Goal: Task Accomplishment & Management: Manage account settings

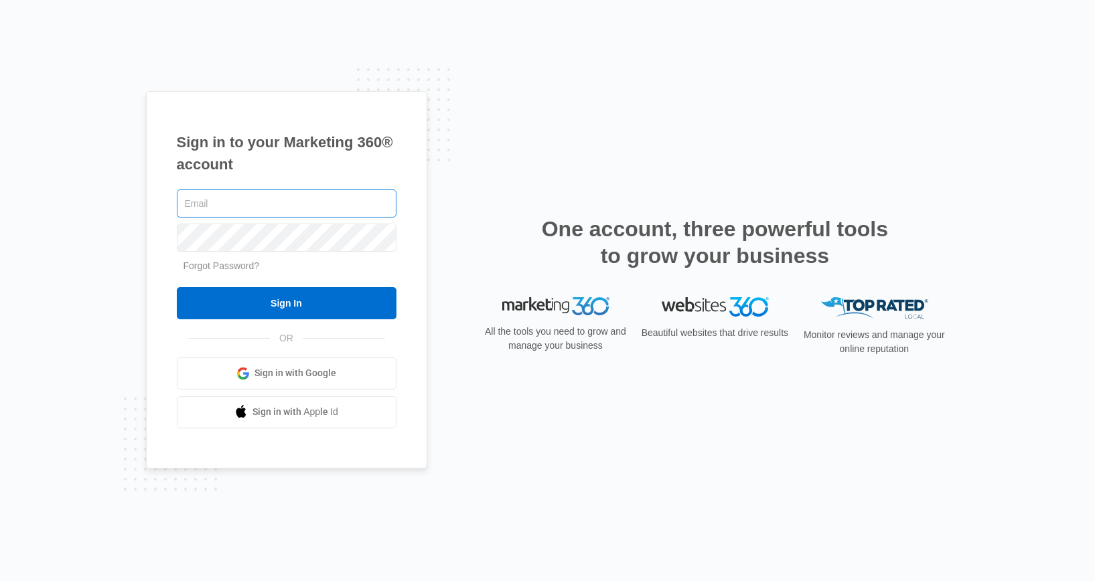
click at [228, 216] on input "text" at bounding box center [287, 204] width 220 height 28
type input "[EMAIL_ADDRESS][DOMAIN_NAME]"
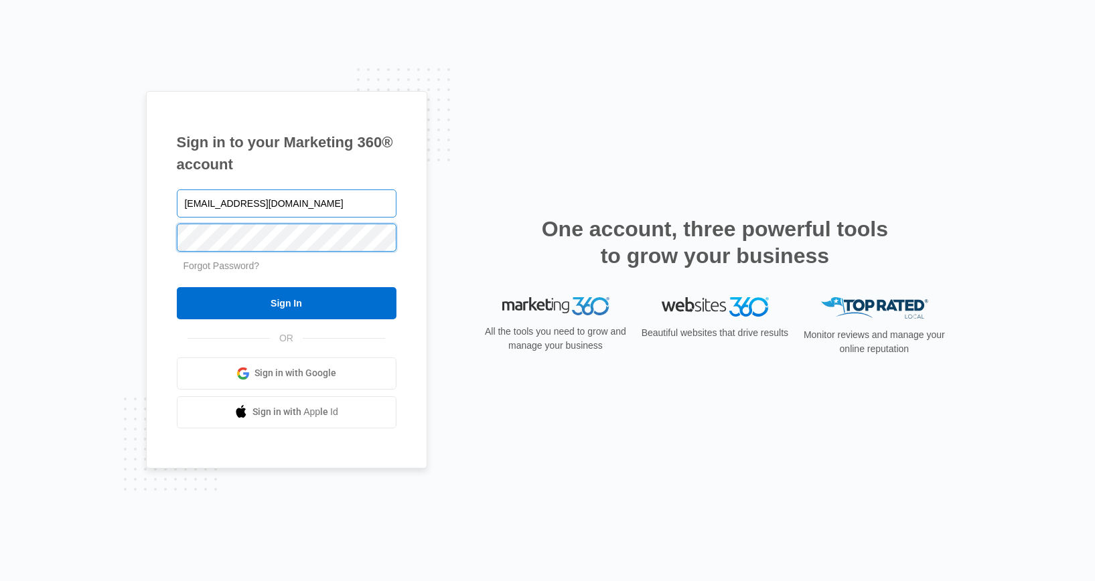
click at [177, 287] on input "Sign In" at bounding box center [287, 303] width 220 height 32
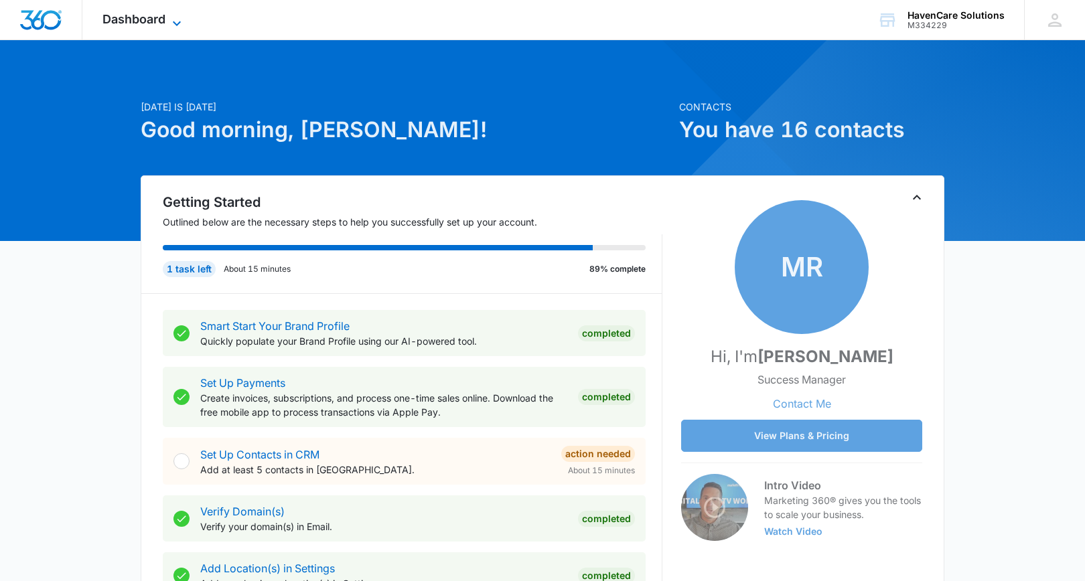
click at [171, 26] on icon at bounding box center [177, 23] width 16 height 16
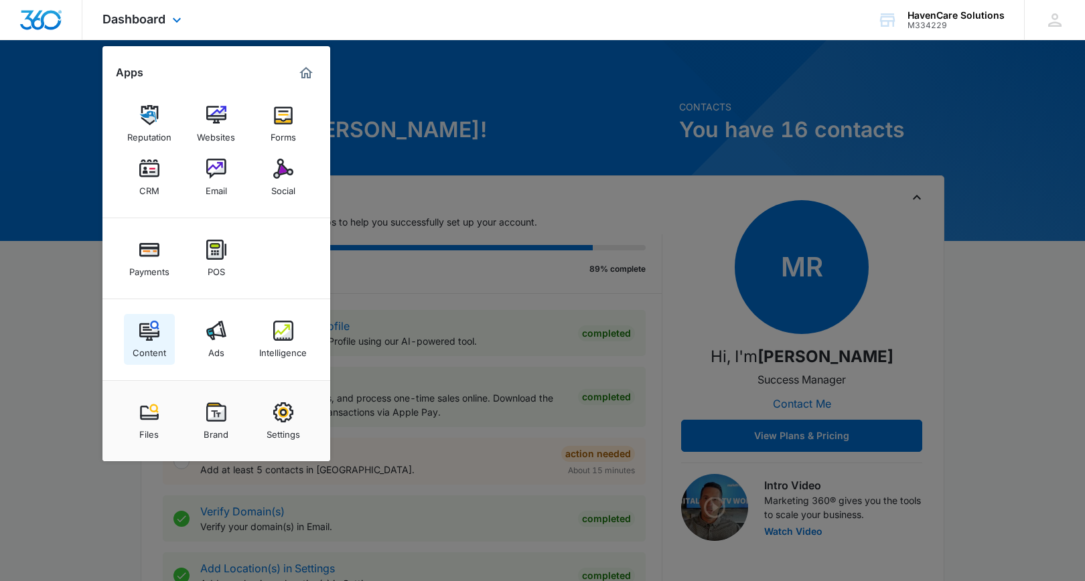
click at [148, 334] on img at bounding box center [149, 331] width 20 height 20
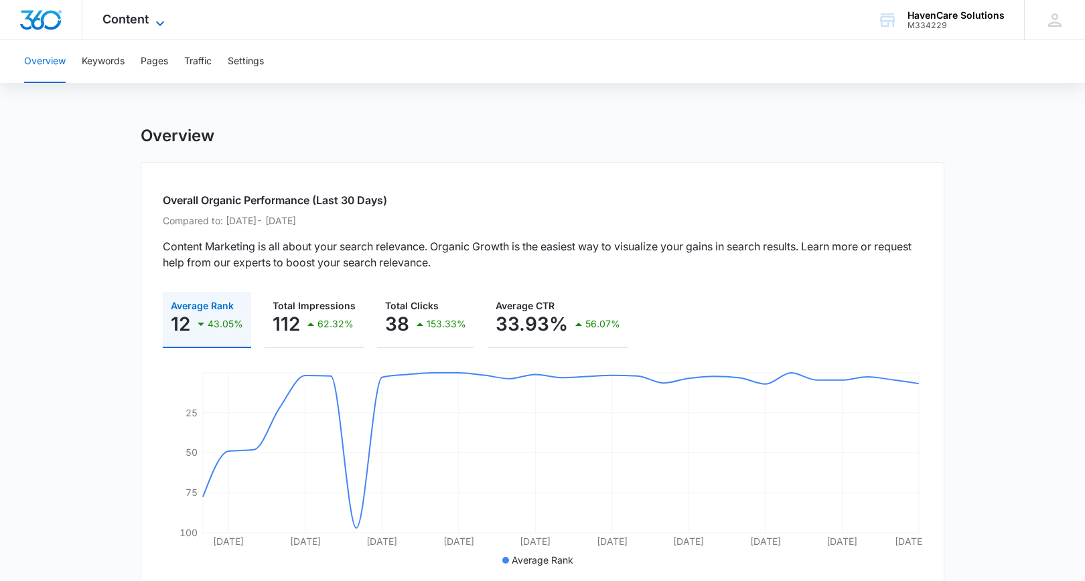
click at [154, 21] on icon at bounding box center [160, 23] width 16 height 16
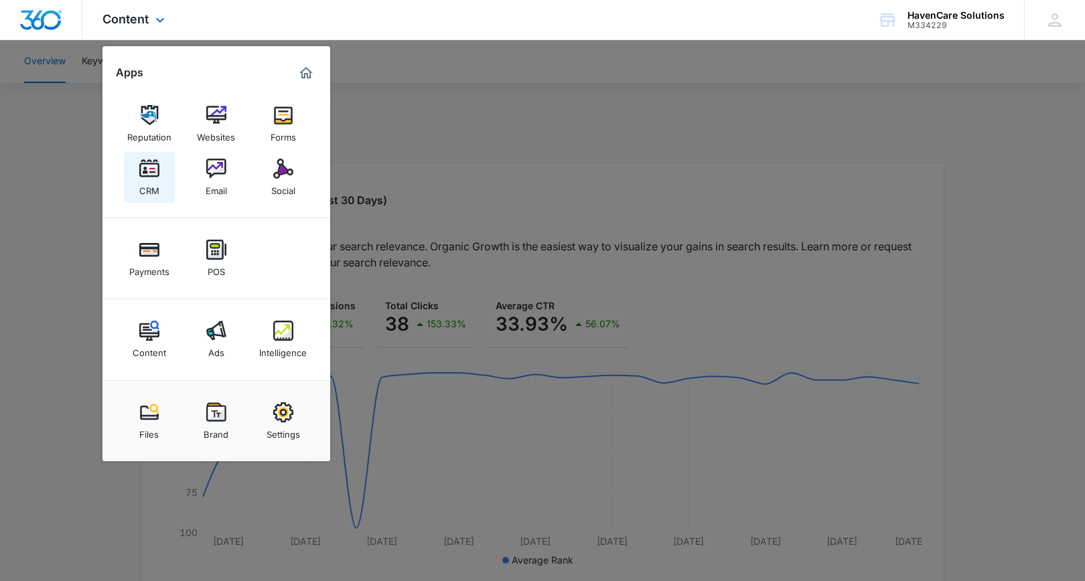
click at [147, 180] on div "CRM" at bounding box center [149, 187] width 20 height 17
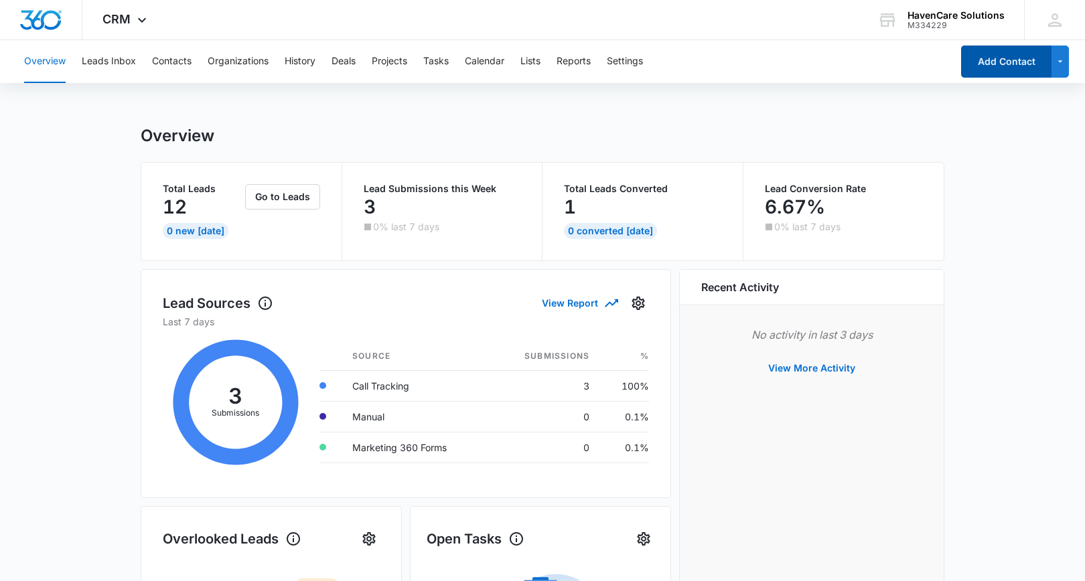
click at [1034, 66] on button "Add Contact" at bounding box center [1006, 62] width 90 height 32
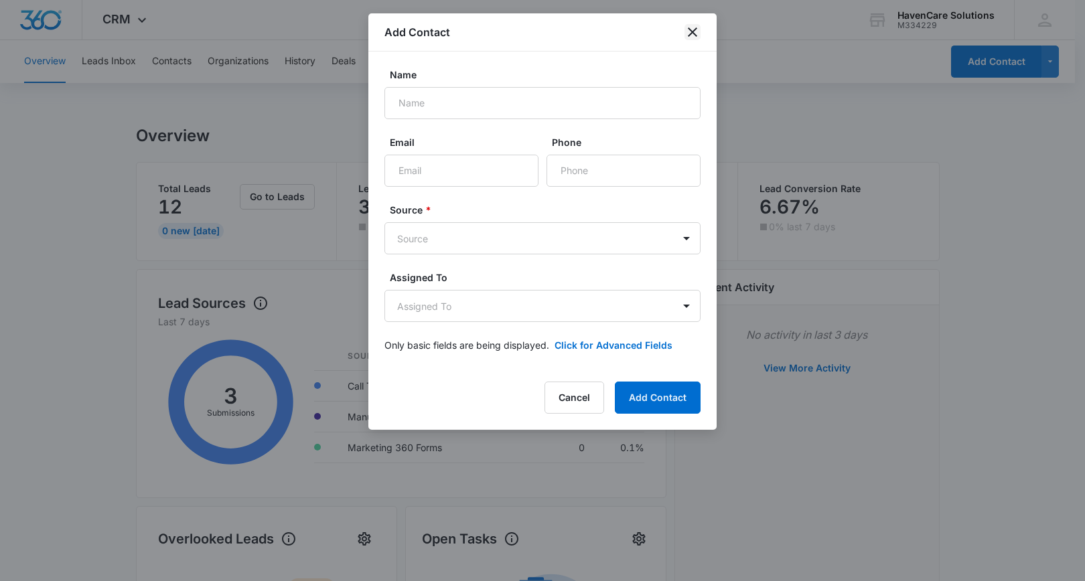
click at [693, 36] on icon "close" at bounding box center [693, 32] width 16 height 16
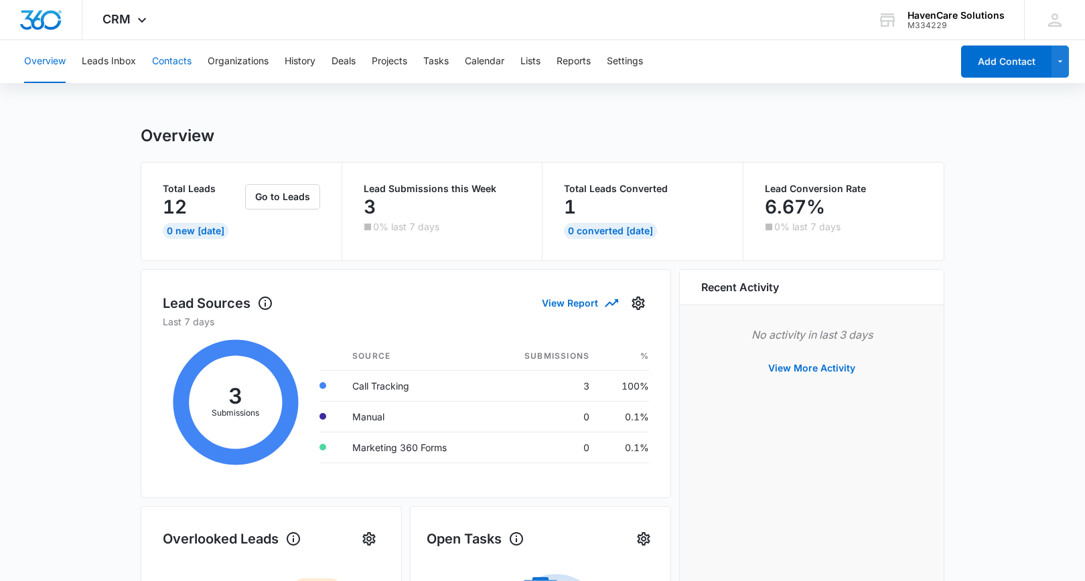
click at [169, 62] on button "Contacts" at bounding box center [172, 61] width 40 height 43
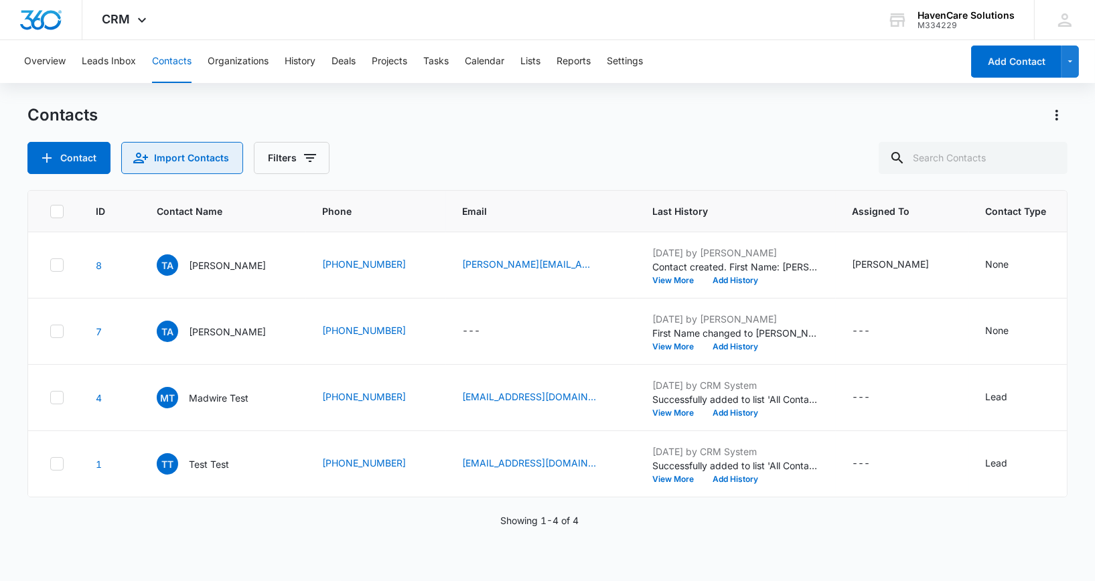
click at [193, 163] on button "Import Contacts" at bounding box center [182, 158] width 122 height 32
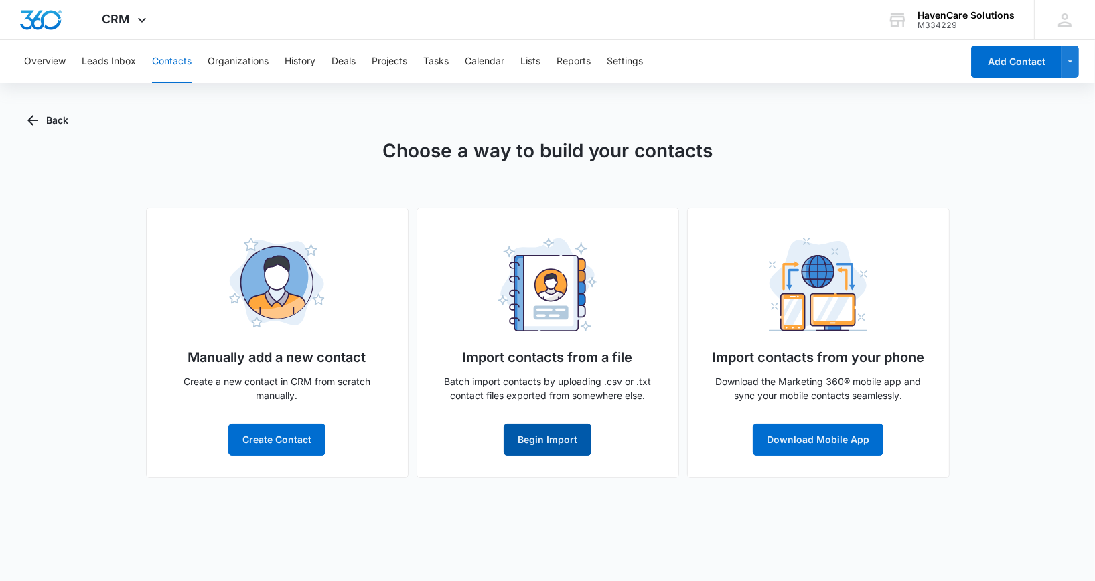
click at [554, 443] on button "Begin Import" at bounding box center [548, 440] width 88 height 32
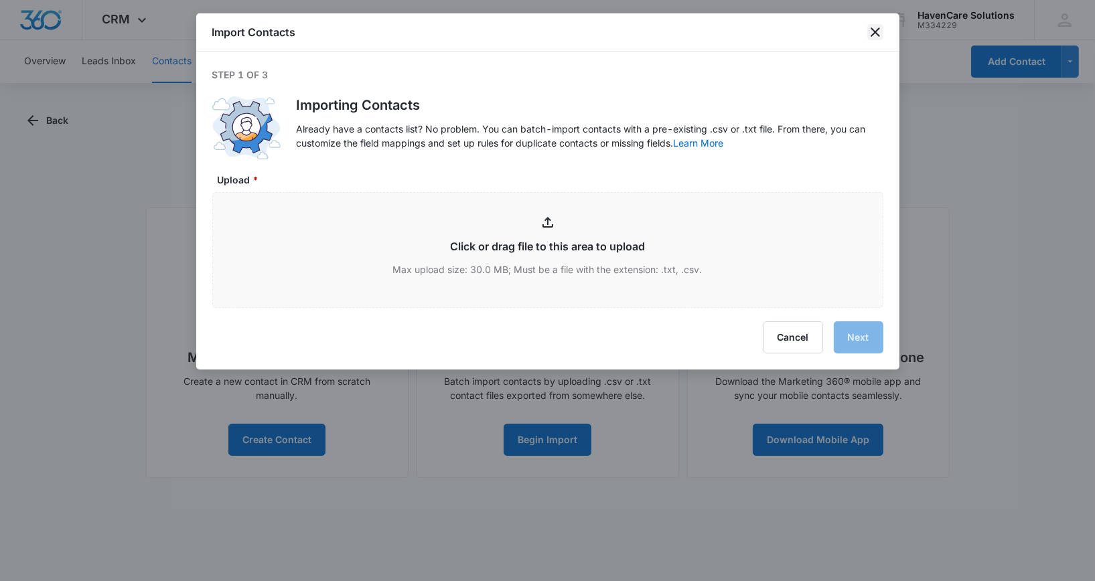
click at [876, 29] on icon "close" at bounding box center [876, 32] width 16 height 16
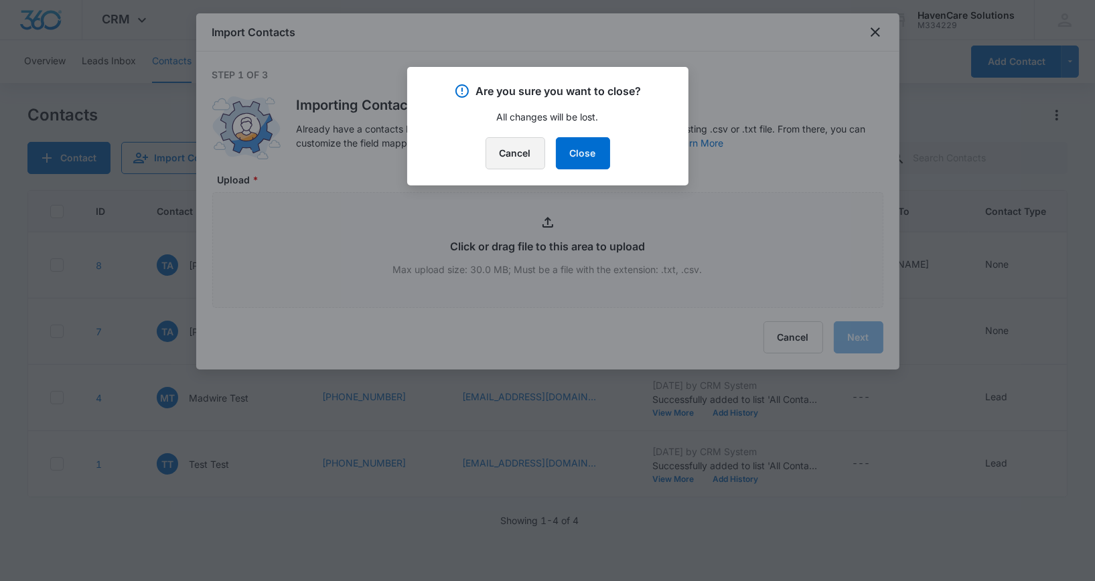
click at [520, 160] on button "Cancel" at bounding box center [516, 153] width 60 height 32
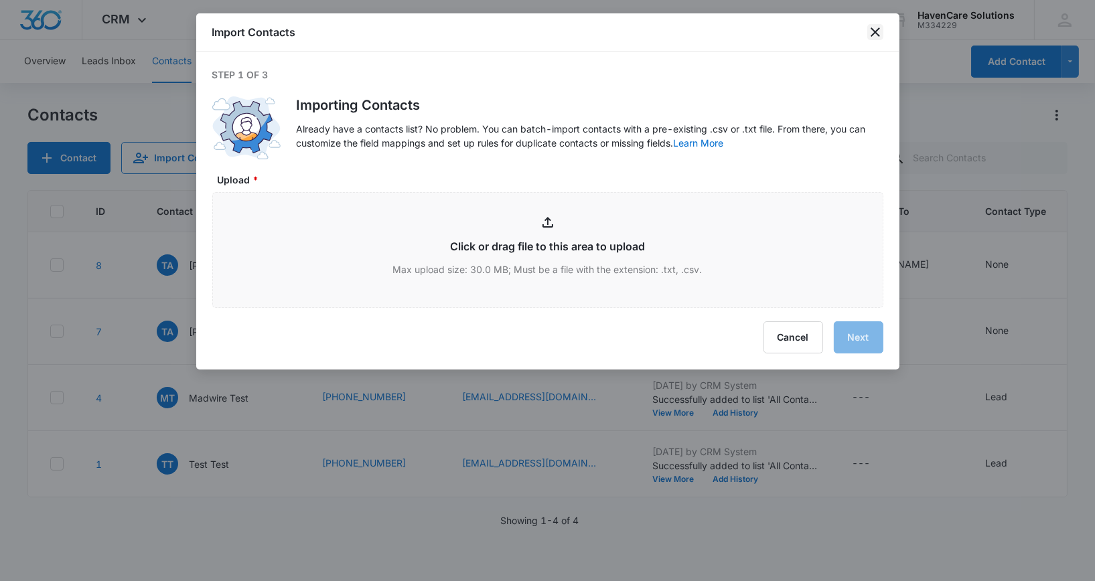
click at [872, 29] on icon "close" at bounding box center [875, 31] width 9 height 9
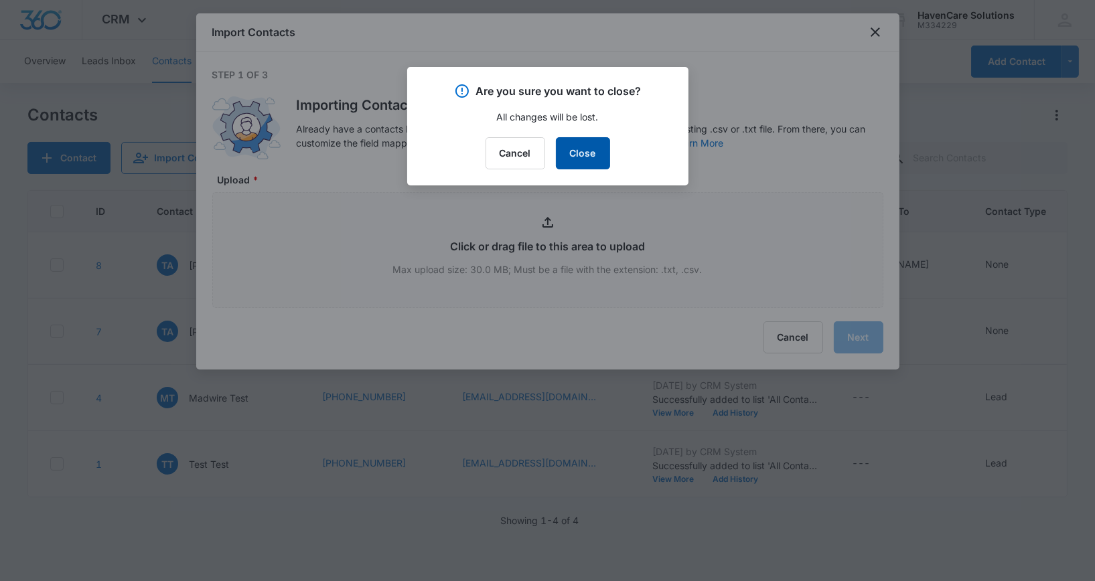
click at [583, 163] on button "Close" at bounding box center [583, 153] width 54 height 32
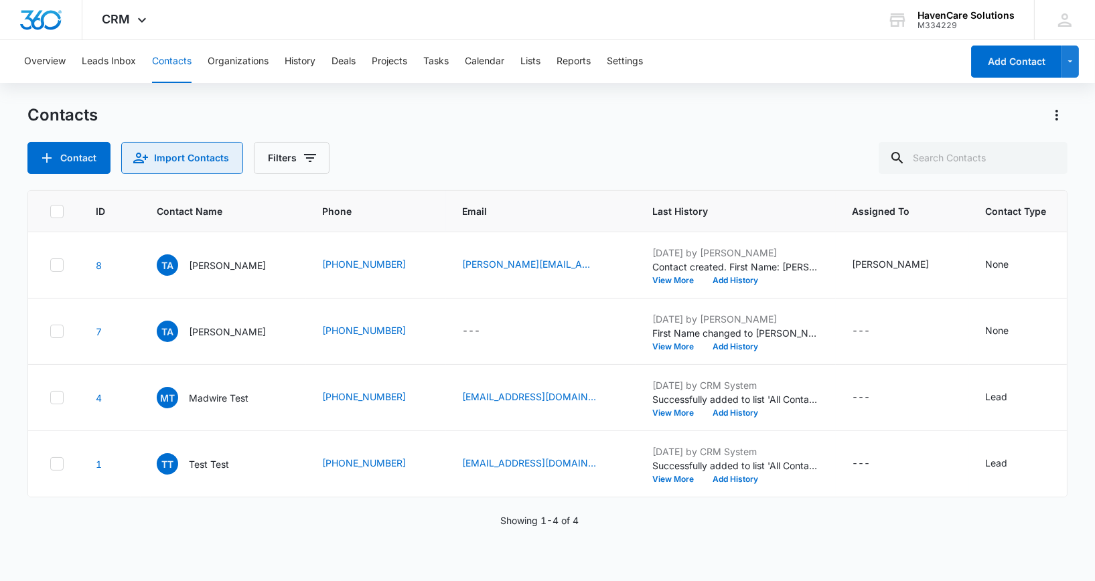
click at [176, 155] on button "Import Contacts" at bounding box center [182, 158] width 122 height 32
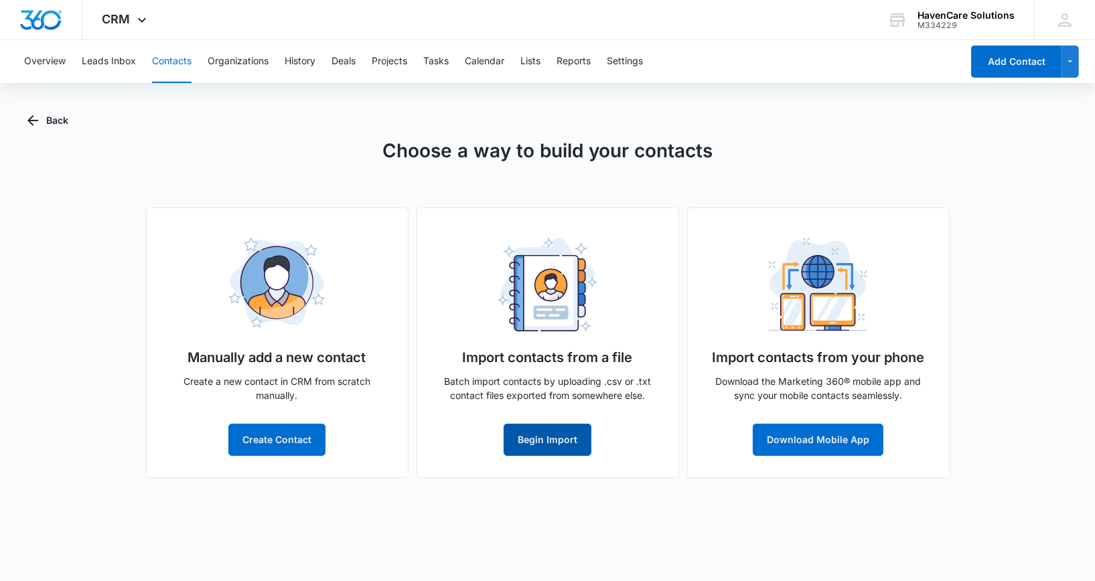
click at [530, 437] on button "Begin Import" at bounding box center [548, 440] width 88 height 32
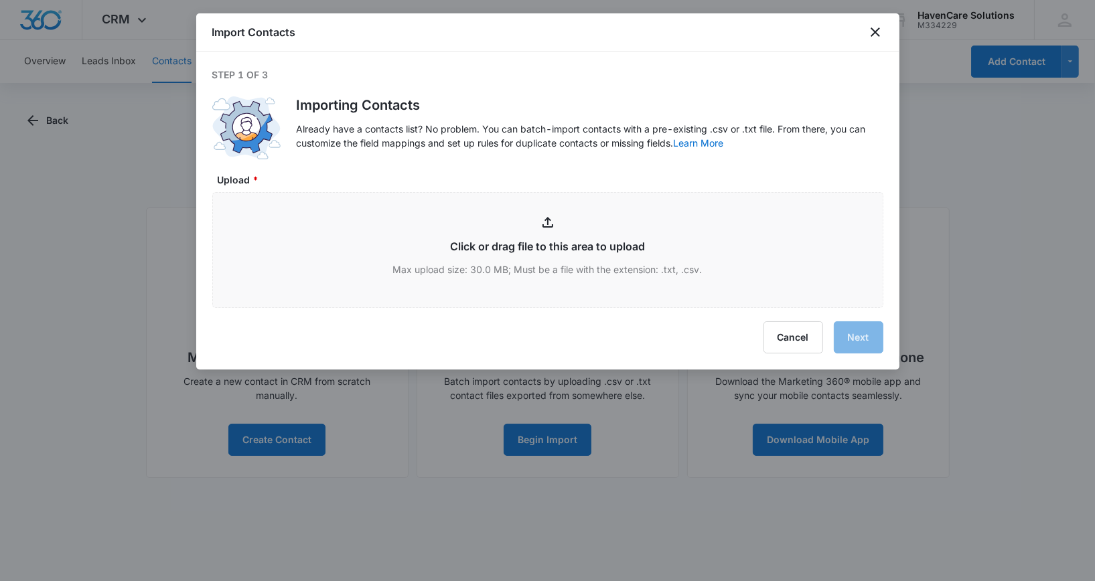
type input "C:\fakepath\Jan.xlsx"
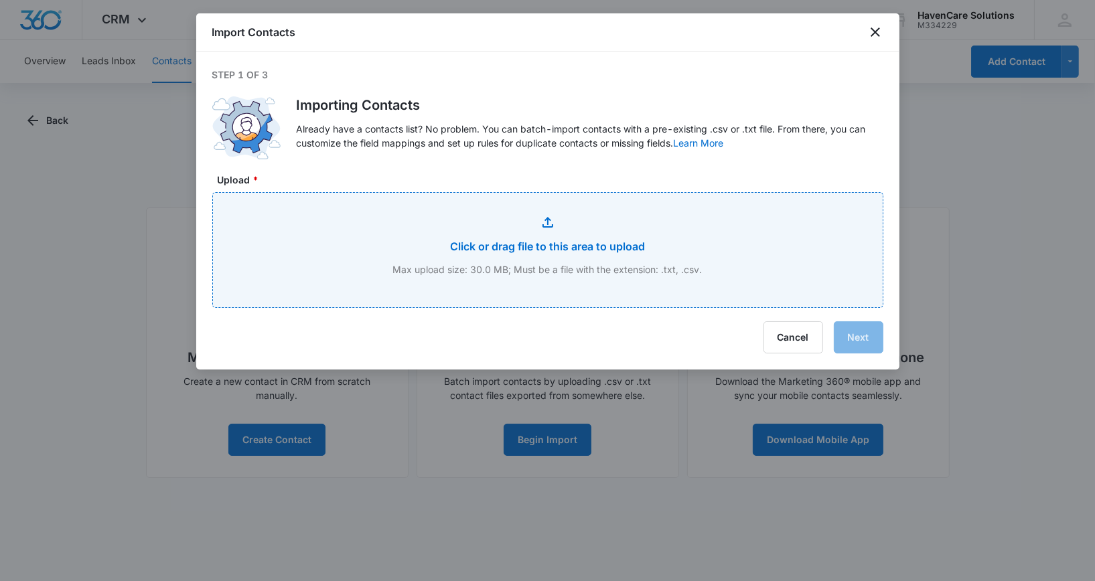
click at [552, 247] on input "Upload *" at bounding box center [548, 250] width 670 height 115
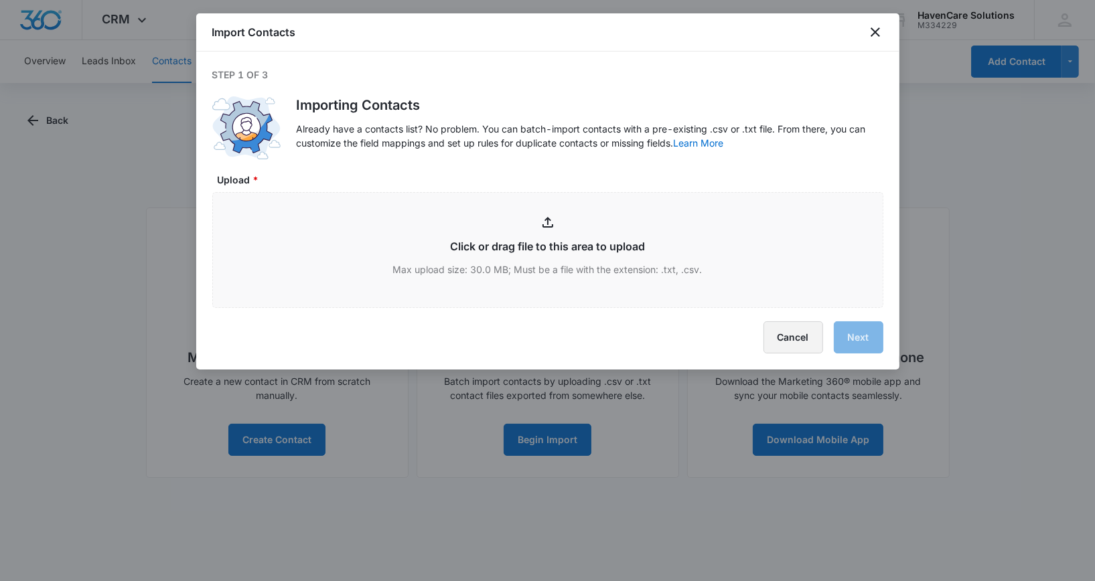
click at [791, 337] on button "Cancel" at bounding box center [794, 338] width 60 height 32
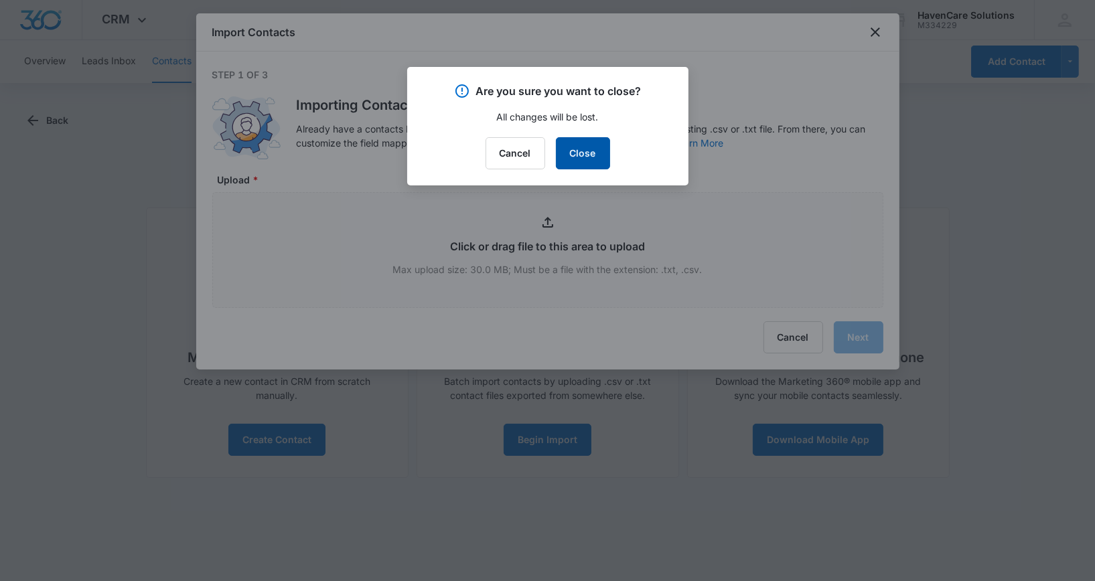
click at [575, 159] on button "Close" at bounding box center [583, 153] width 54 height 32
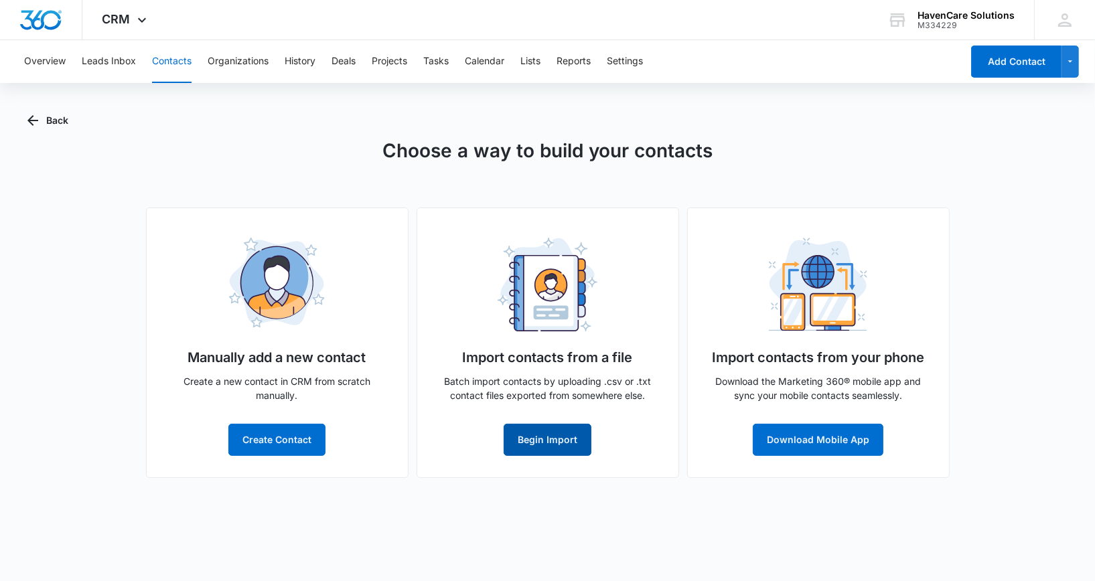
click at [533, 439] on button "Begin Import" at bounding box center [548, 440] width 88 height 32
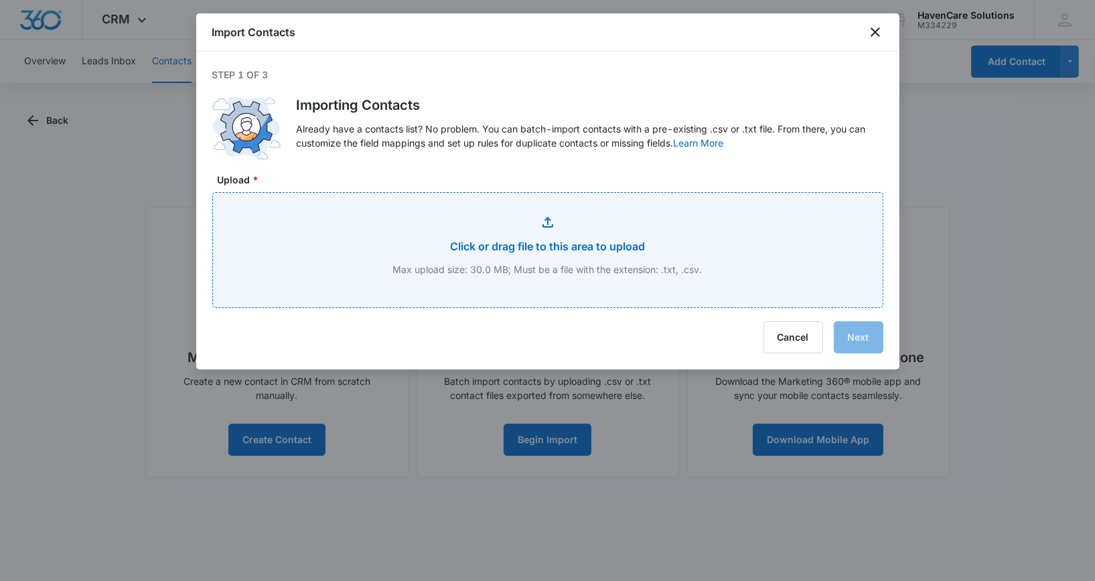
click at [551, 247] on input "Upload *" at bounding box center [548, 250] width 670 height 115
click at [553, 246] on input "Upload *" at bounding box center [548, 250] width 670 height 115
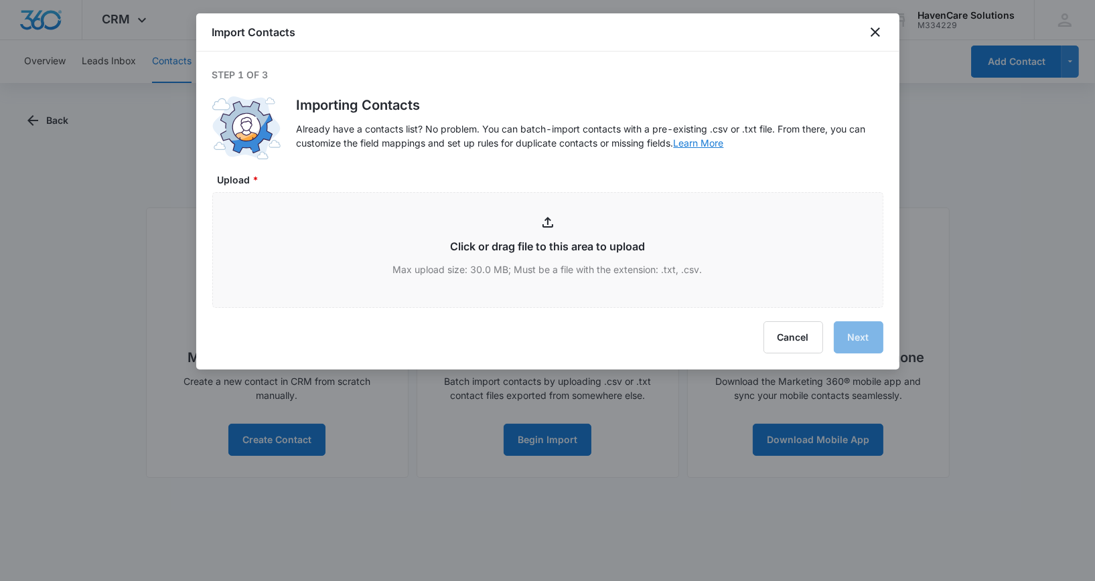
click at [699, 145] on link "Learn More" at bounding box center [699, 142] width 50 height 11
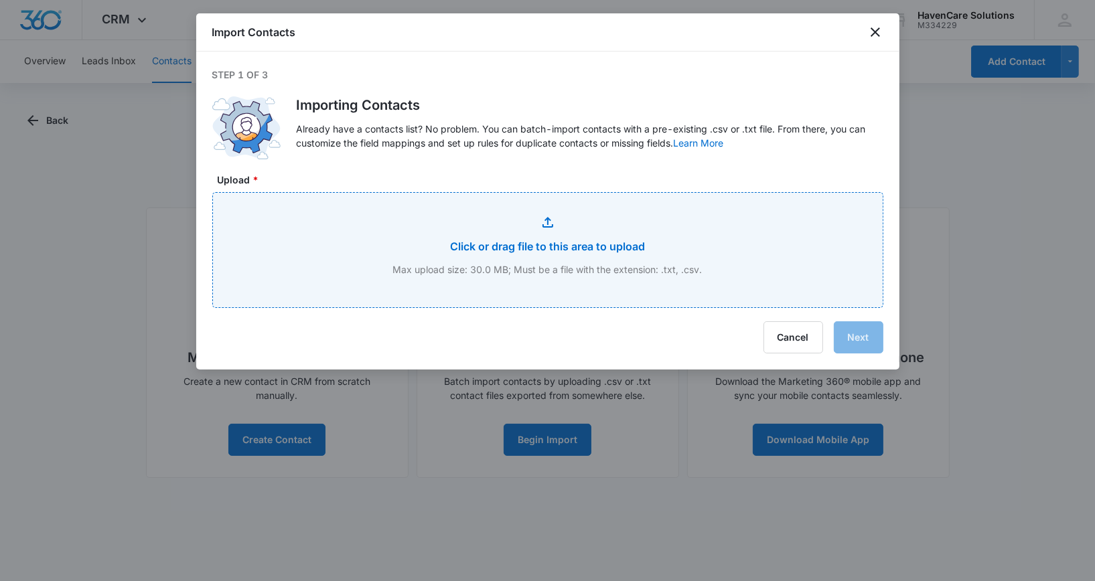
click at [583, 245] on input "Upload *" at bounding box center [548, 250] width 670 height 115
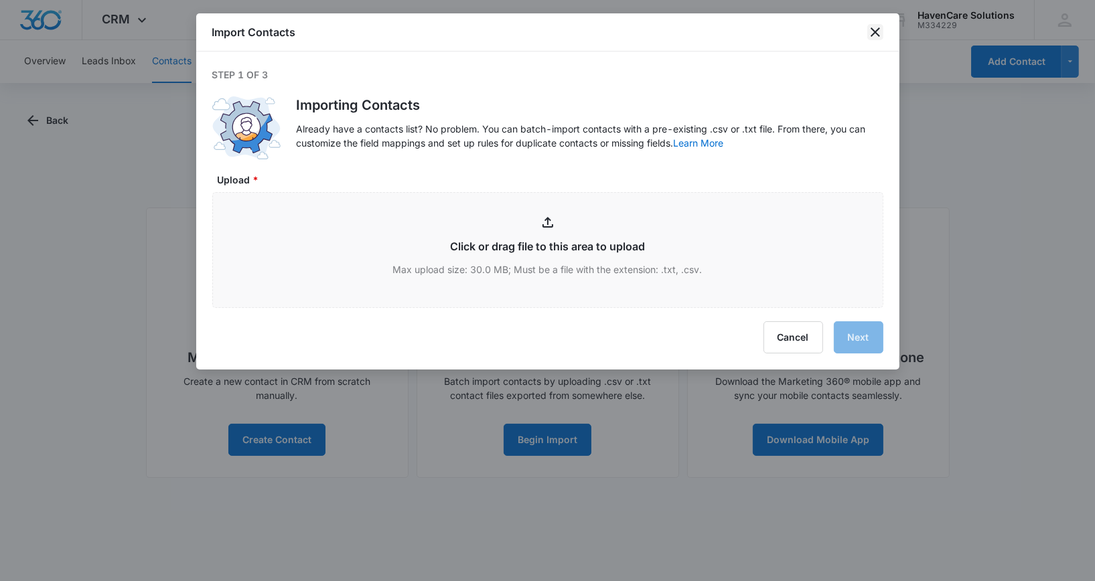
click at [872, 36] on icon "close" at bounding box center [875, 31] width 9 height 9
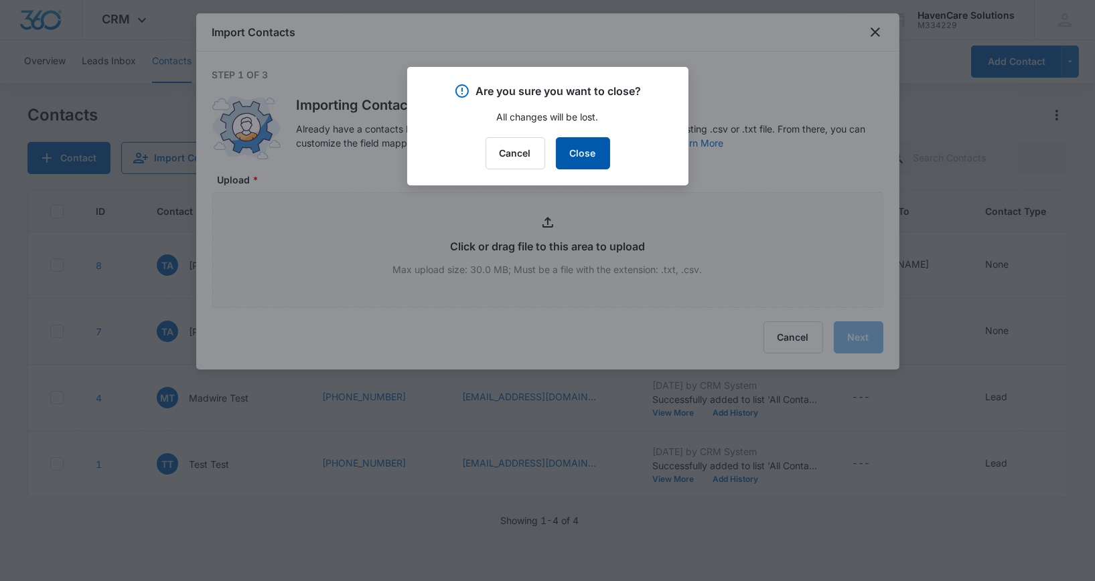
click at [590, 153] on button "Close" at bounding box center [583, 153] width 54 height 32
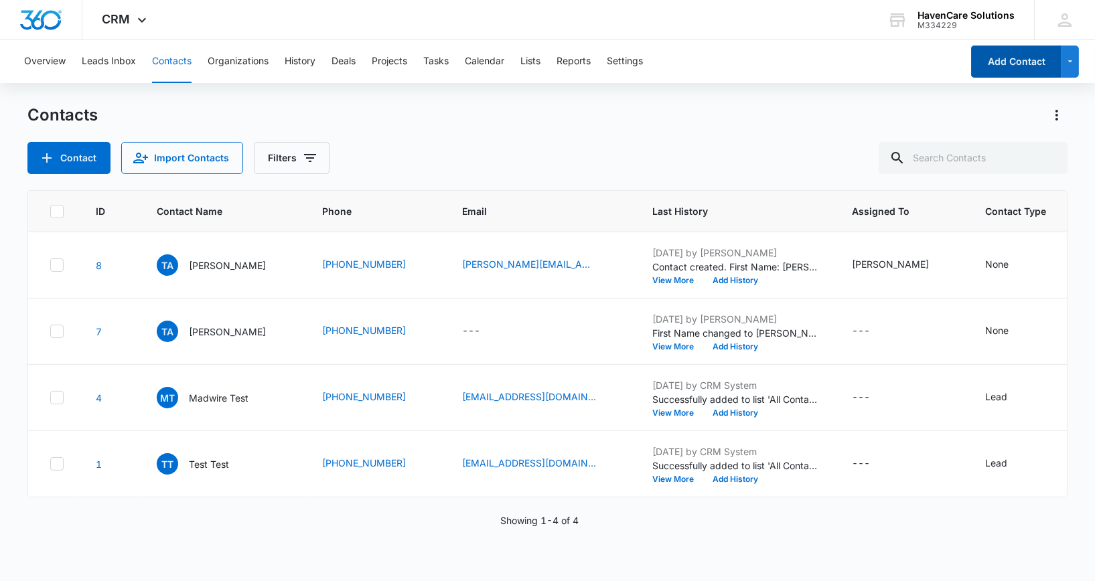
click at [1036, 60] on button "Add Contact" at bounding box center [1016, 62] width 90 height 32
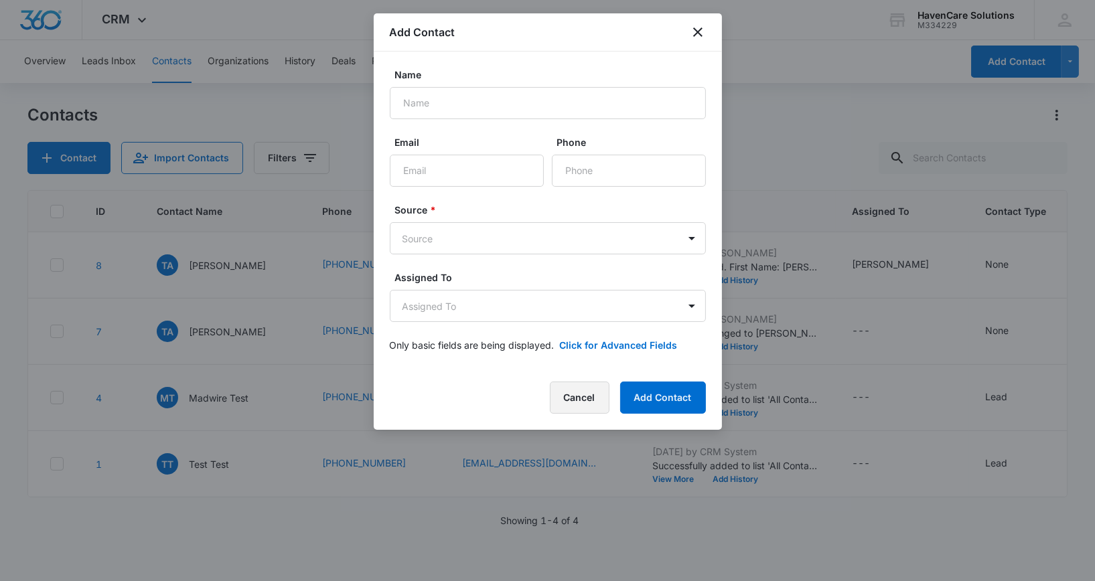
click at [572, 404] on button "Cancel" at bounding box center [580, 398] width 60 height 32
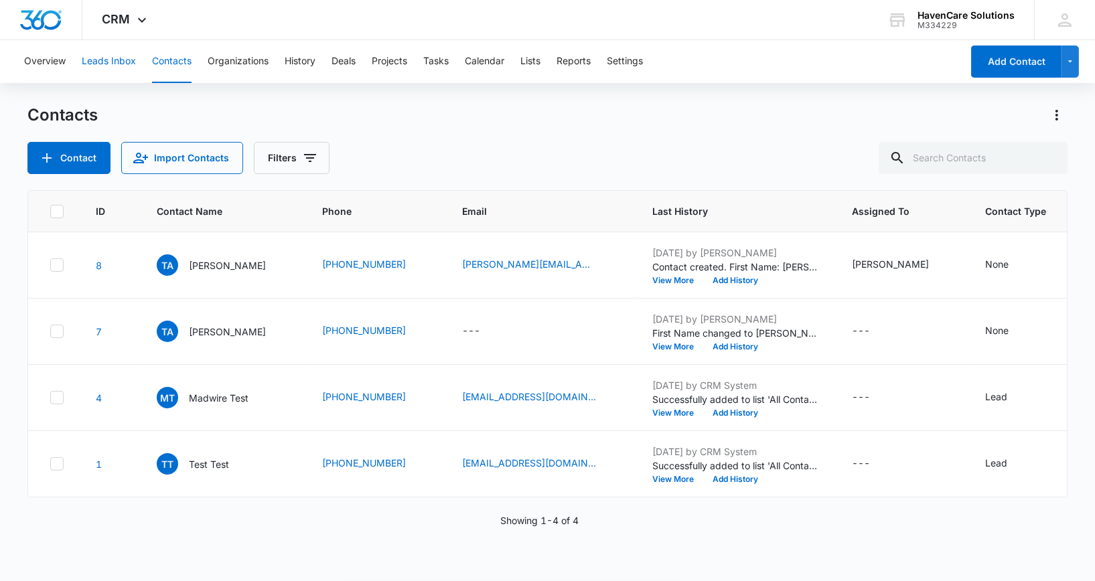
click at [97, 61] on button "Leads Inbox" at bounding box center [109, 61] width 54 height 43
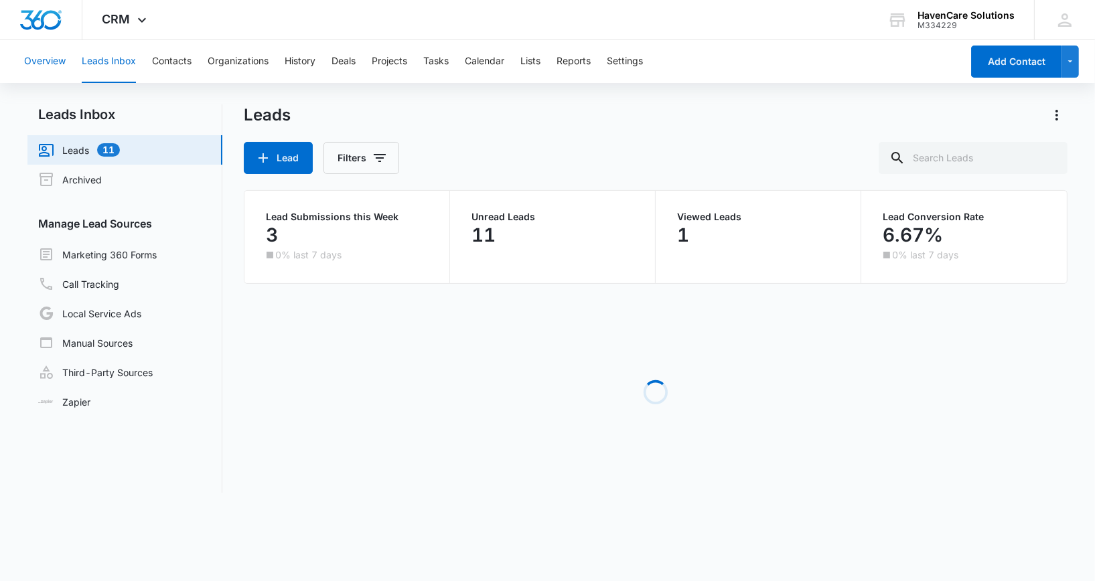
click at [43, 62] on button "Overview" at bounding box center [45, 61] width 42 height 43
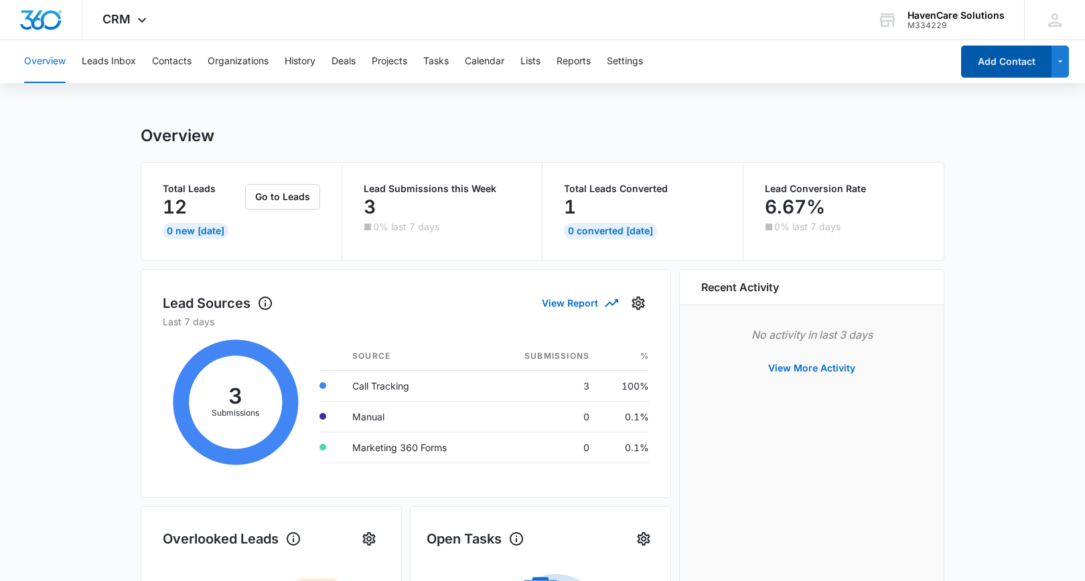
click at [993, 61] on button "Add Contact" at bounding box center [1006, 62] width 90 height 32
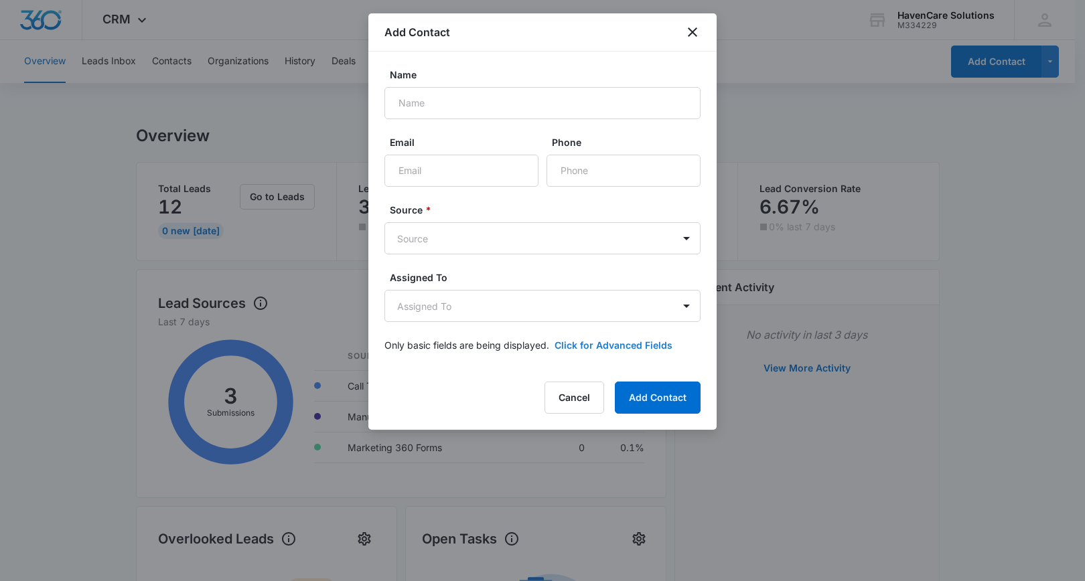
click at [596, 345] on button "Click for Advanced Fields" at bounding box center [614, 345] width 118 height 14
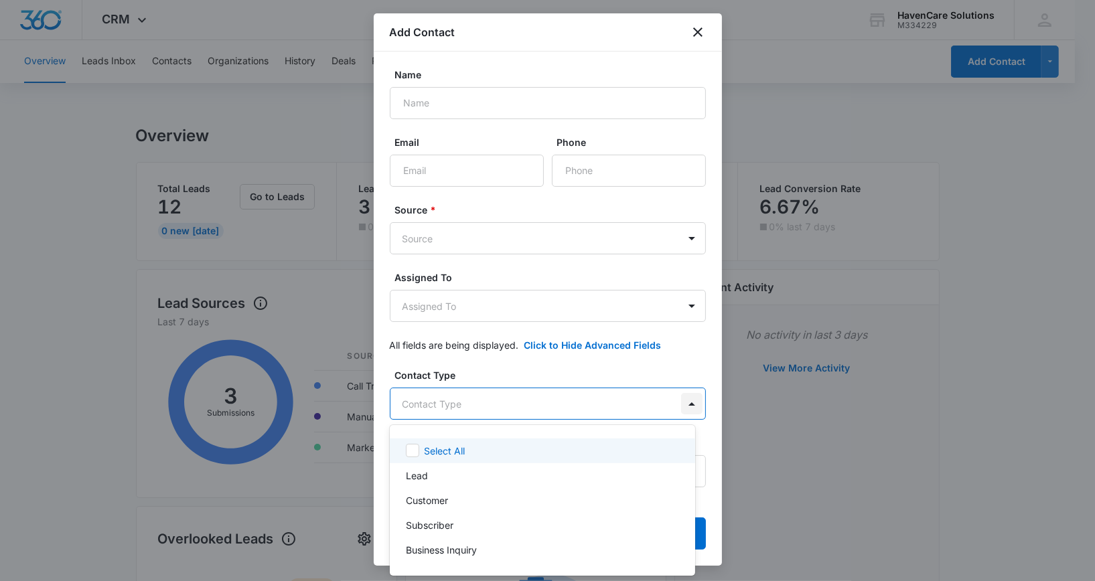
click at [675, 407] on body "CRM Apps Reputation Websites Forms CRM Email Social Payments POS Content Ads In…" at bounding box center [547, 290] width 1095 height 581
click at [658, 405] on div at bounding box center [547, 290] width 1095 height 581
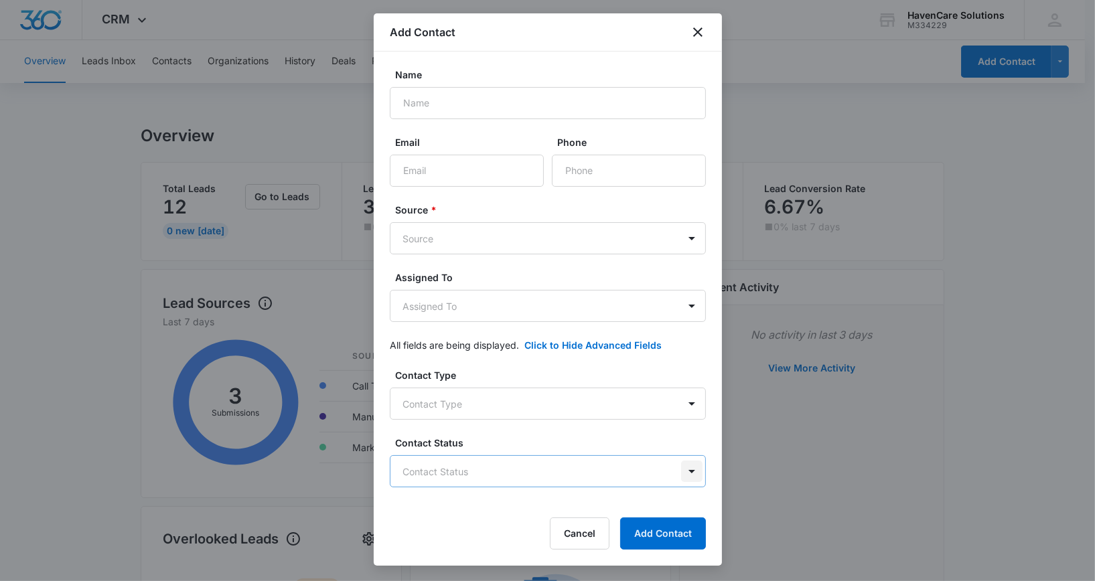
click at [670, 470] on body "CRM Apps Reputation Websites Forms CRM Email Social Payments POS Content Ads In…" at bounding box center [547, 578] width 1095 height 1157
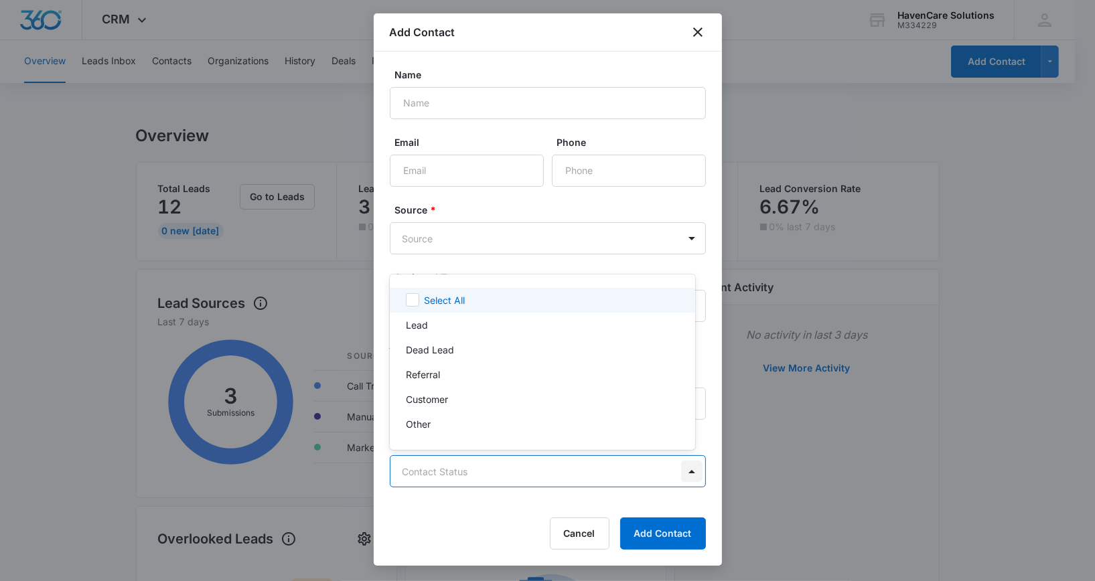
click at [670, 470] on div at bounding box center [547, 290] width 1095 height 581
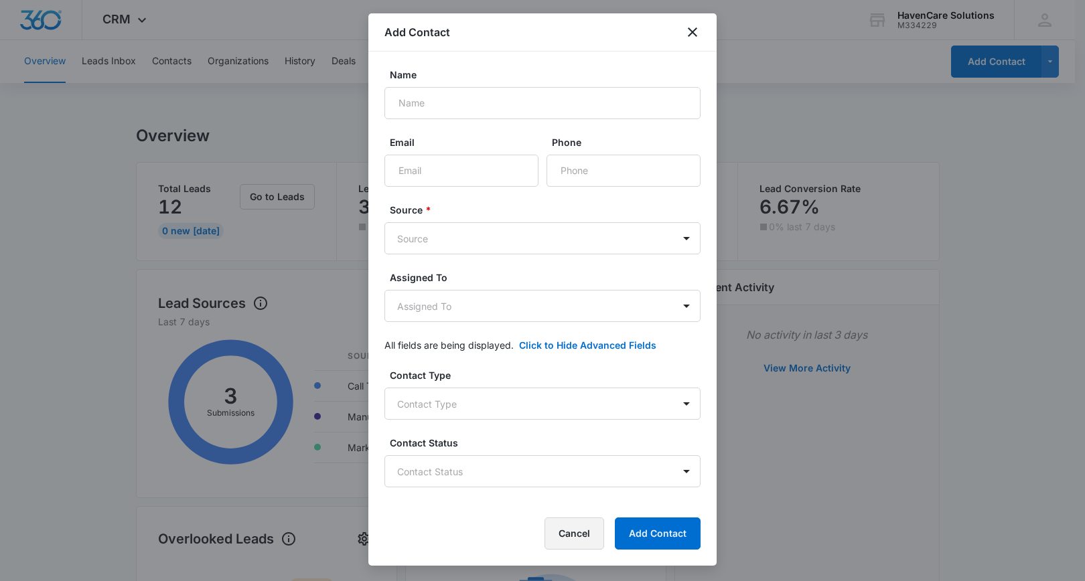
click at [575, 532] on button "Cancel" at bounding box center [575, 534] width 60 height 32
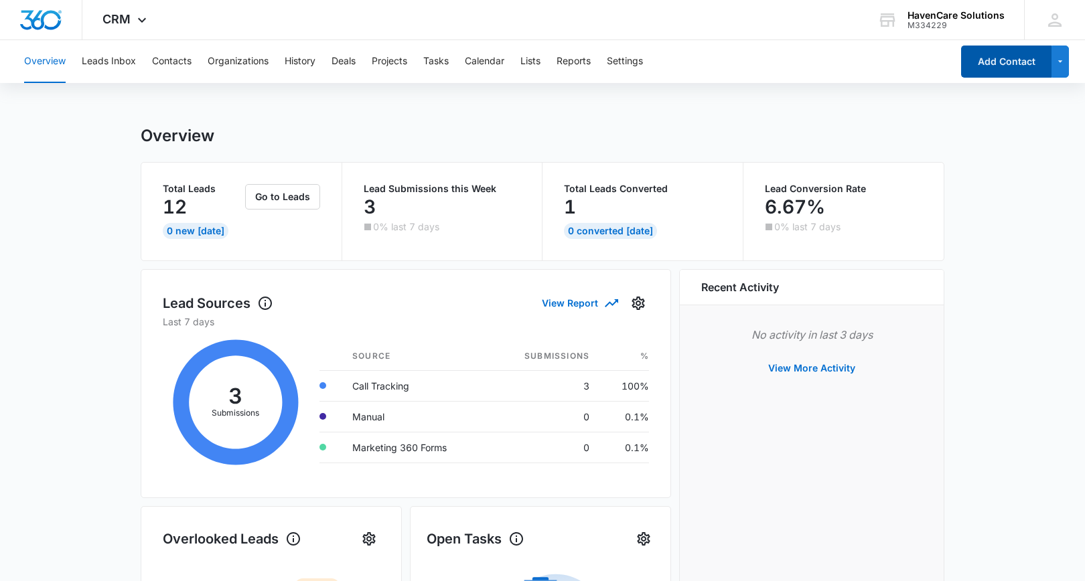
click at [1008, 59] on button "Add Contact" at bounding box center [1006, 62] width 90 height 32
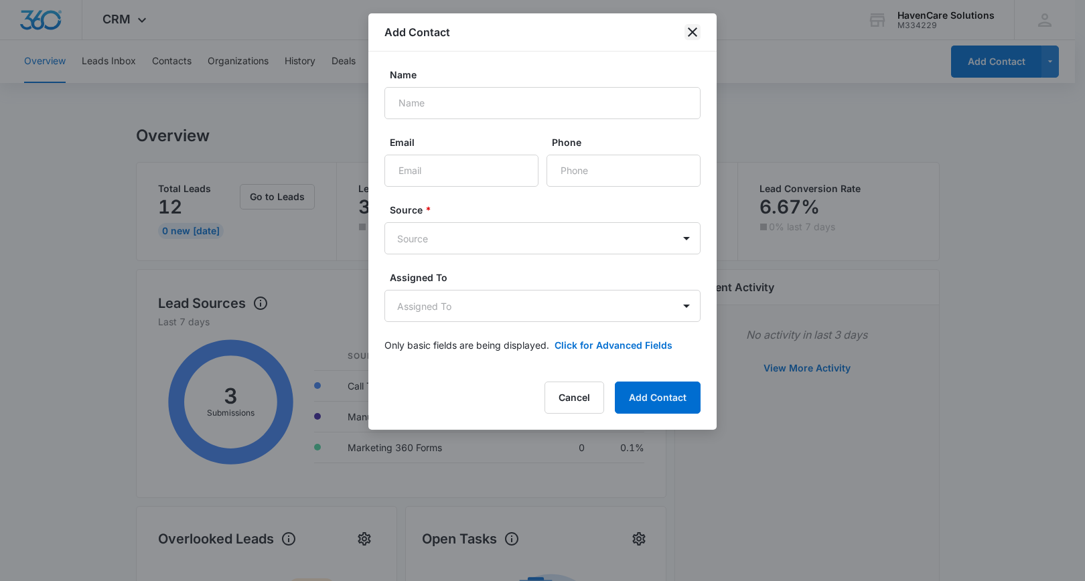
click at [691, 33] on icon "close" at bounding box center [692, 31] width 9 height 9
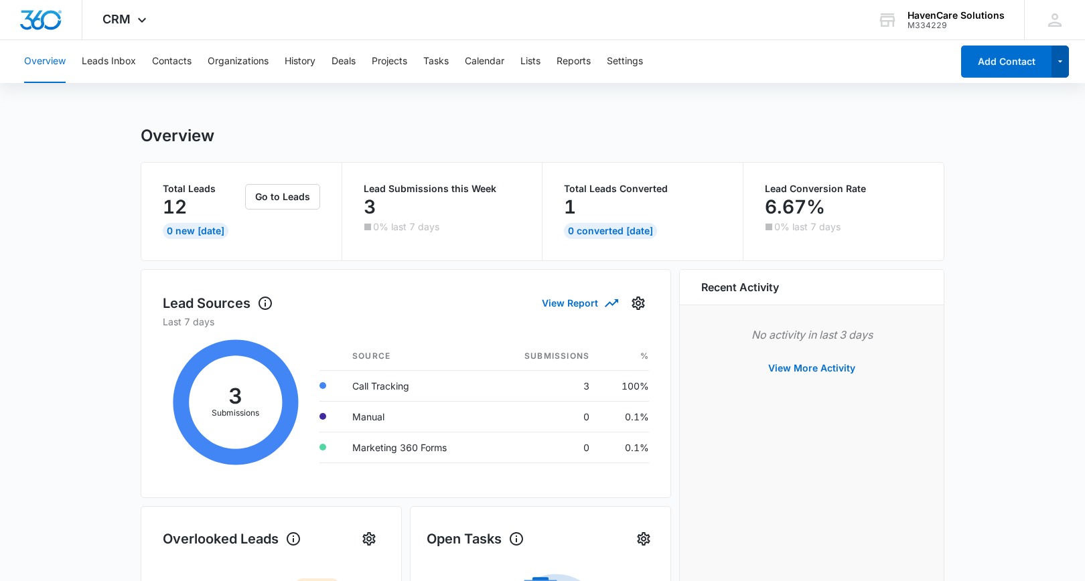
click at [1058, 63] on icon "button" at bounding box center [1060, 62] width 11 height 16
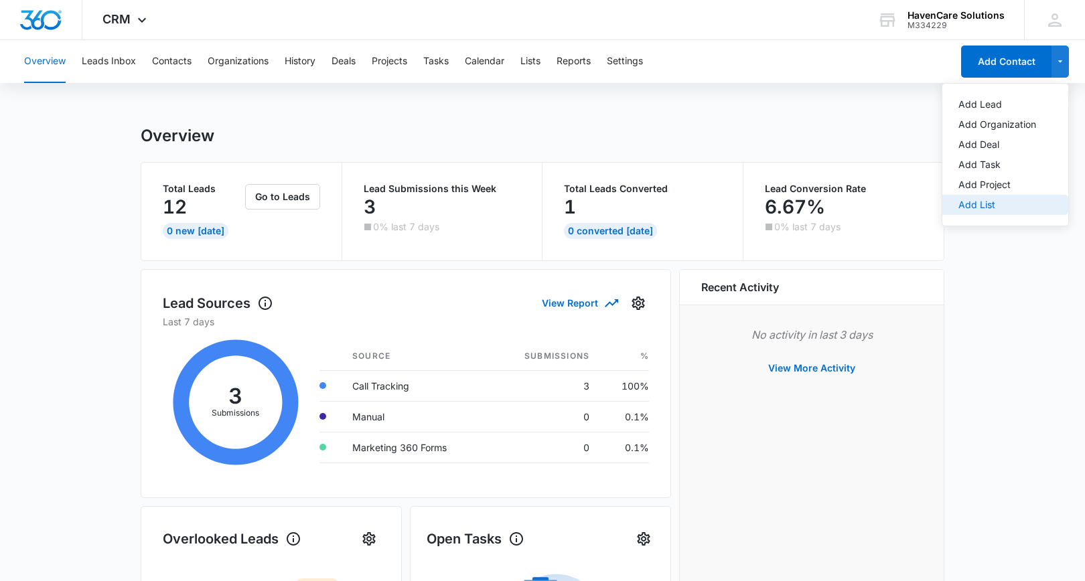
click at [978, 204] on div "Add List" at bounding box center [998, 204] width 78 height 9
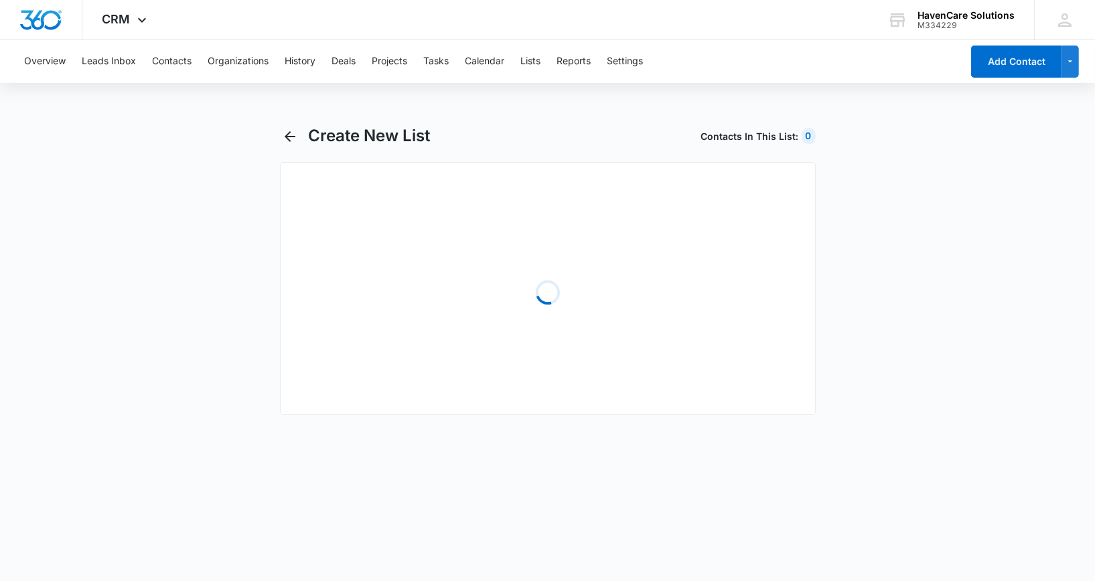
select select "31"
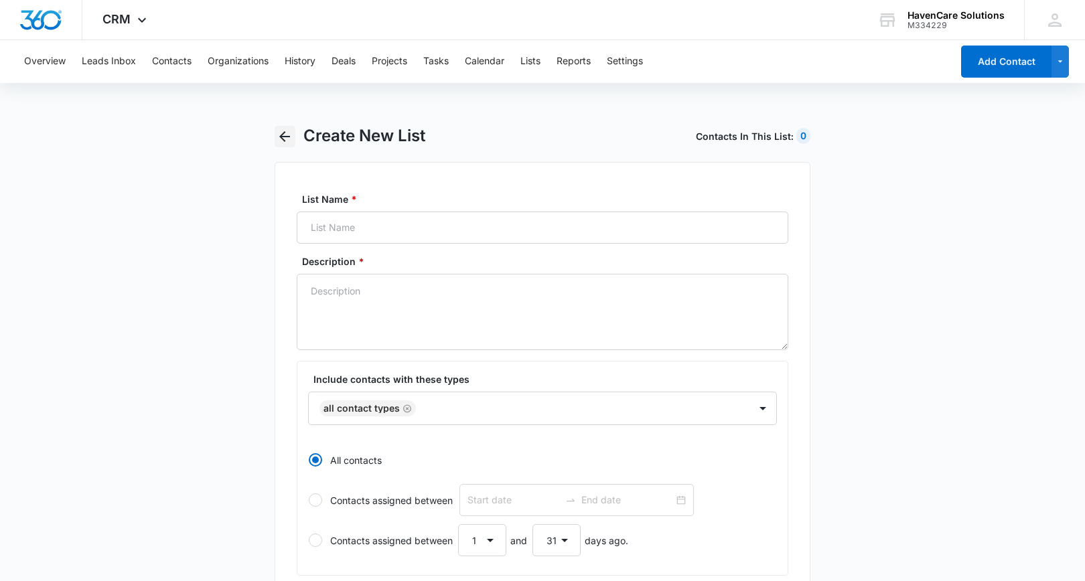
click at [285, 135] on icon "button" at bounding box center [285, 137] width 16 height 16
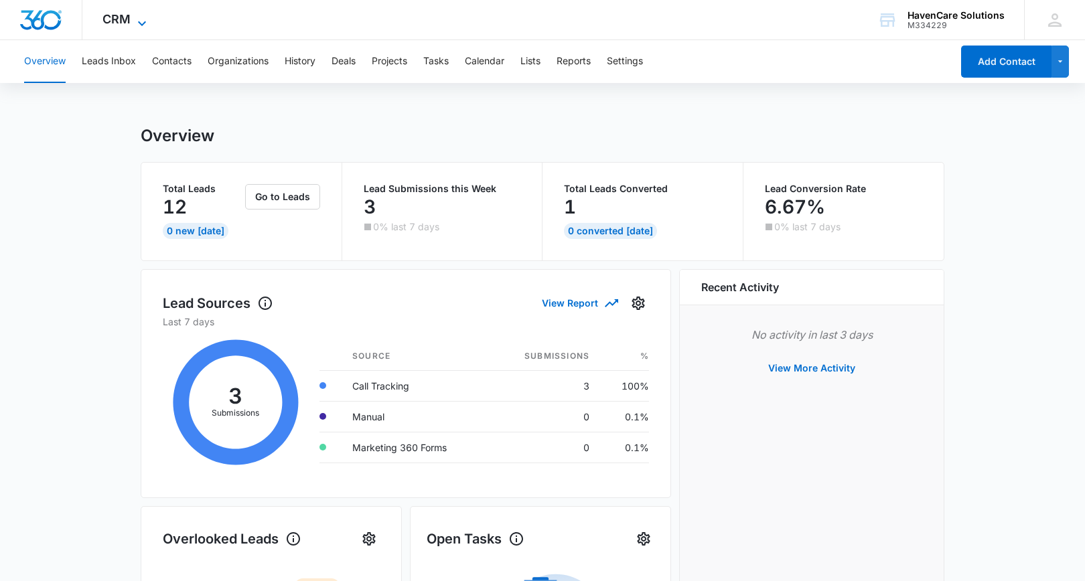
click at [135, 22] on icon at bounding box center [142, 23] width 16 height 16
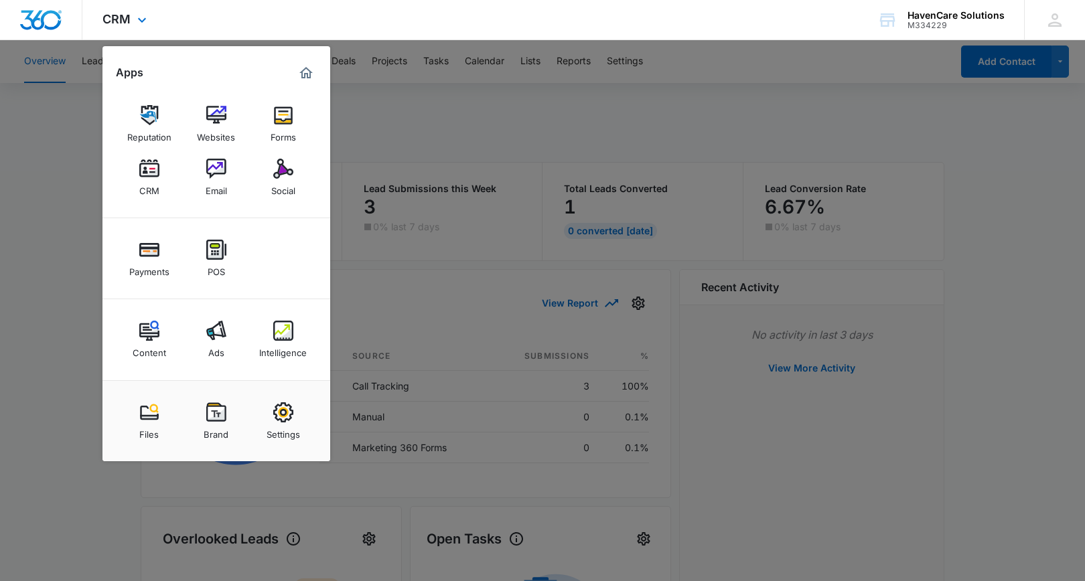
click at [305, 74] on img "Marketing 360® Dashboard" at bounding box center [306, 73] width 16 height 16
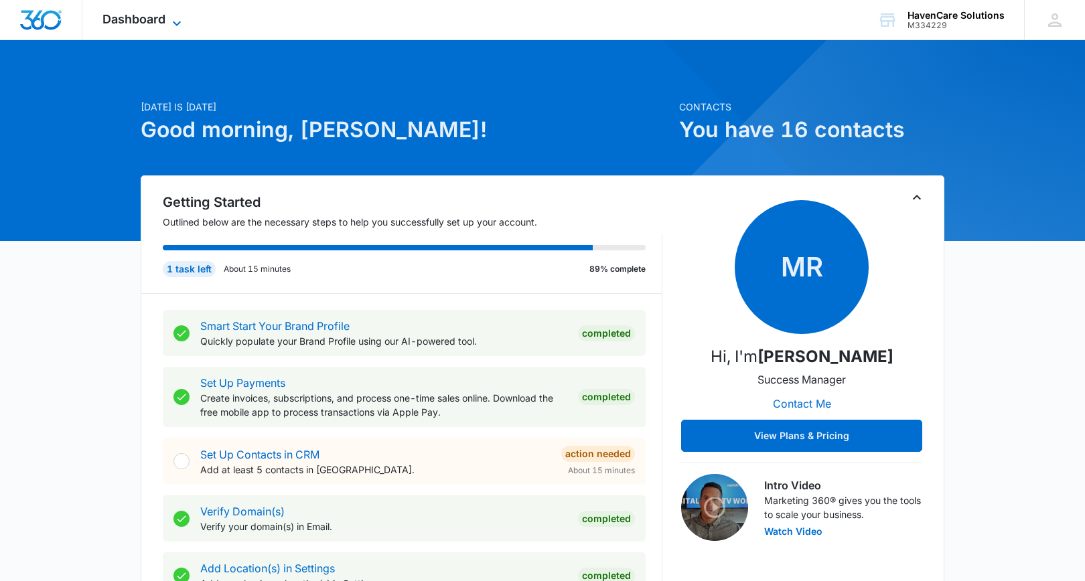
click at [182, 23] on icon at bounding box center [177, 23] width 16 height 16
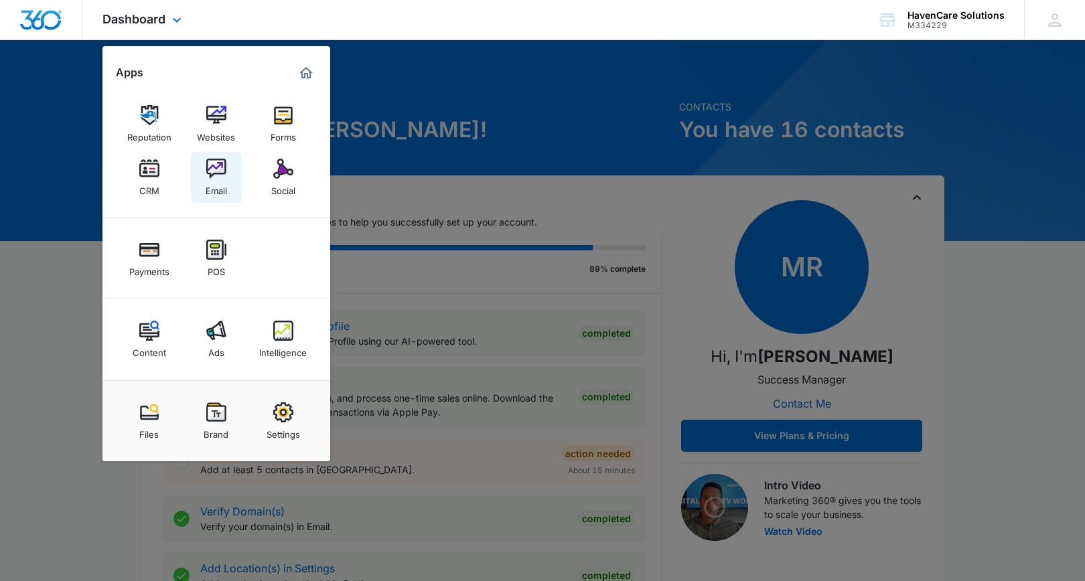
click at [223, 184] on div "Email" at bounding box center [216, 187] width 21 height 17
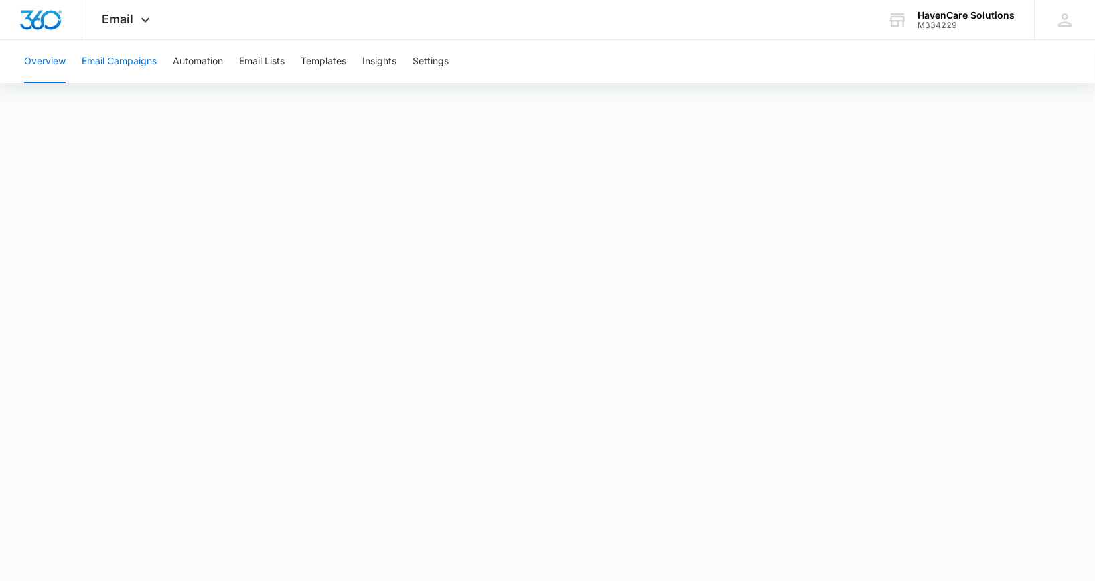
click at [128, 62] on button "Email Campaigns" at bounding box center [119, 61] width 75 height 43
click at [267, 61] on button "Email Lists" at bounding box center [262, 61] width 46 height 43
click at [133, 22] on div "Email Apps Reputation Websites Forms CRM Email Social Payments POS Content Ads …" at bounding box center [127, 20] width 91 height 40
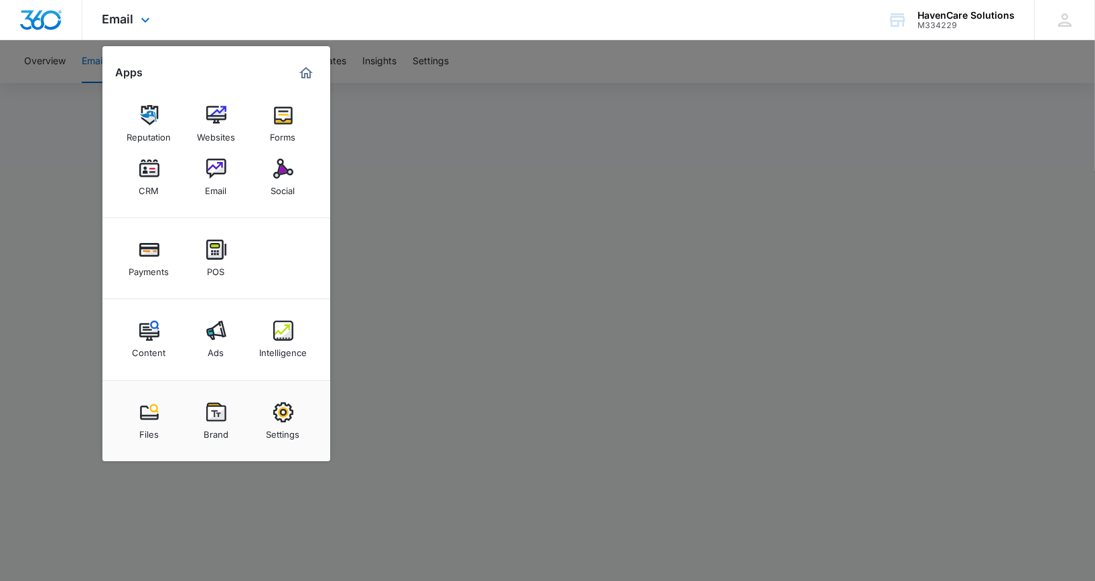
click at [303, 74] on img "Marketing 360® Dashboard" at bounding box center [306, 73] width 16 height 16
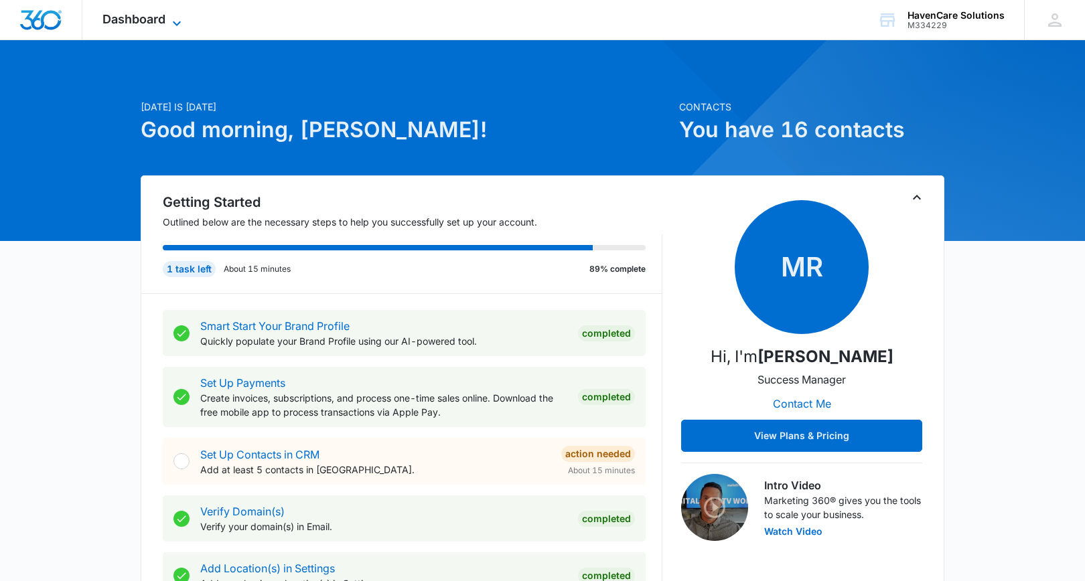
click at [172, 21] on icon at bounding box center [177, 23] width 16 height 16
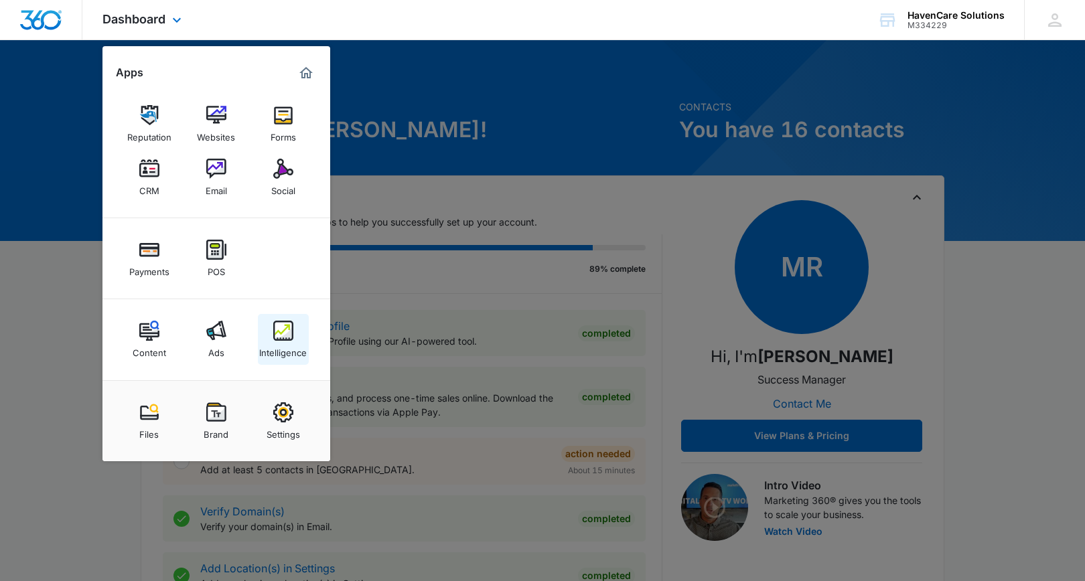
click at [281, 339] on img at bounding box center [283, 331] width 20 height 20
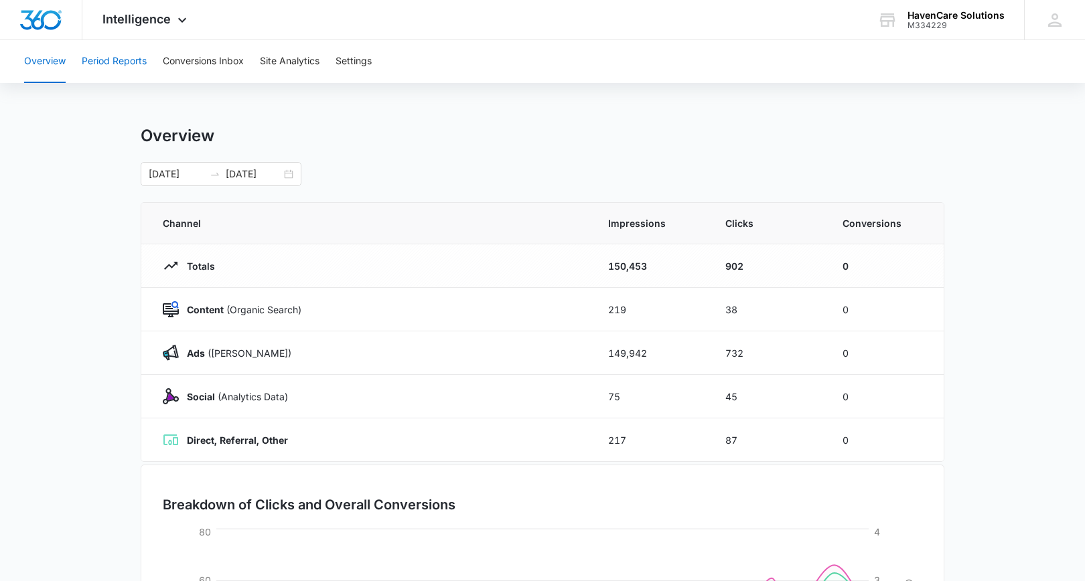
click at [134, 64] on button "Period Reports" at bounding box center [114, 61] width 65 height 43
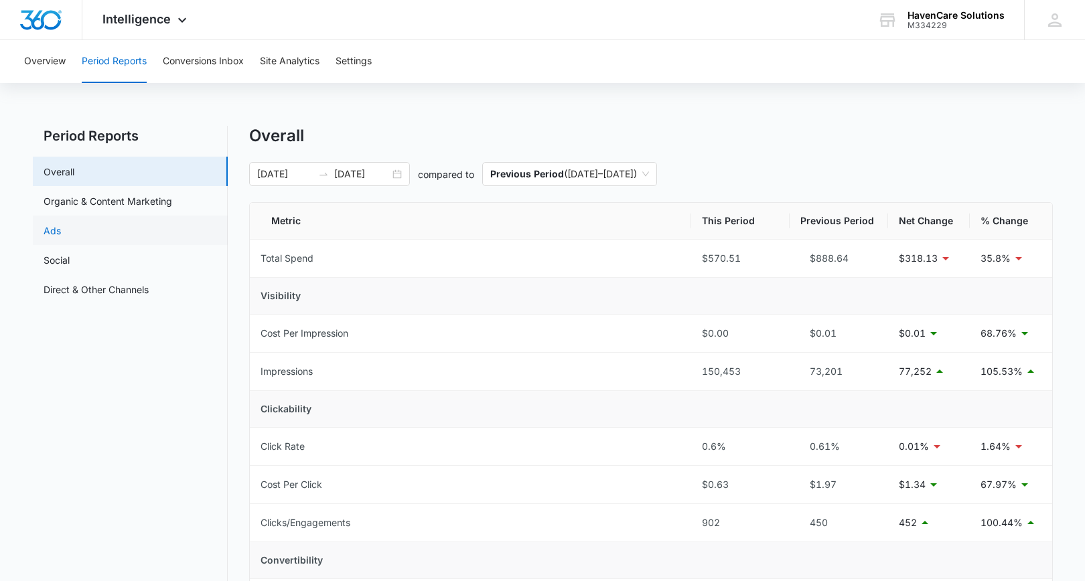
click at [51, 234] on link "Ads" at bounding box center [52, 231] width 17 height 14
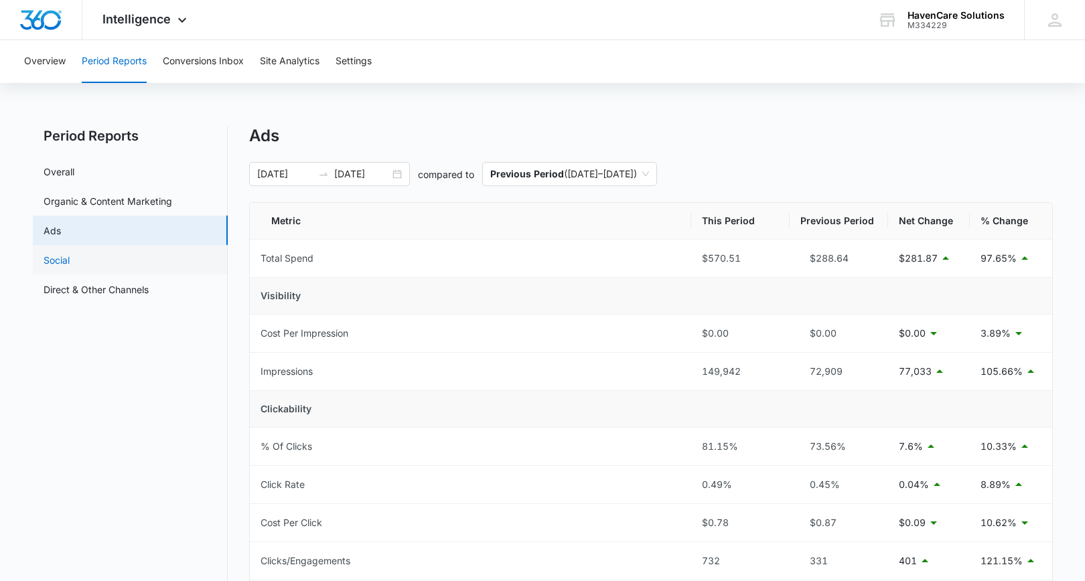
click at [52, 260] on link "Social" at bounding box center [57, 260] width 26 height 14
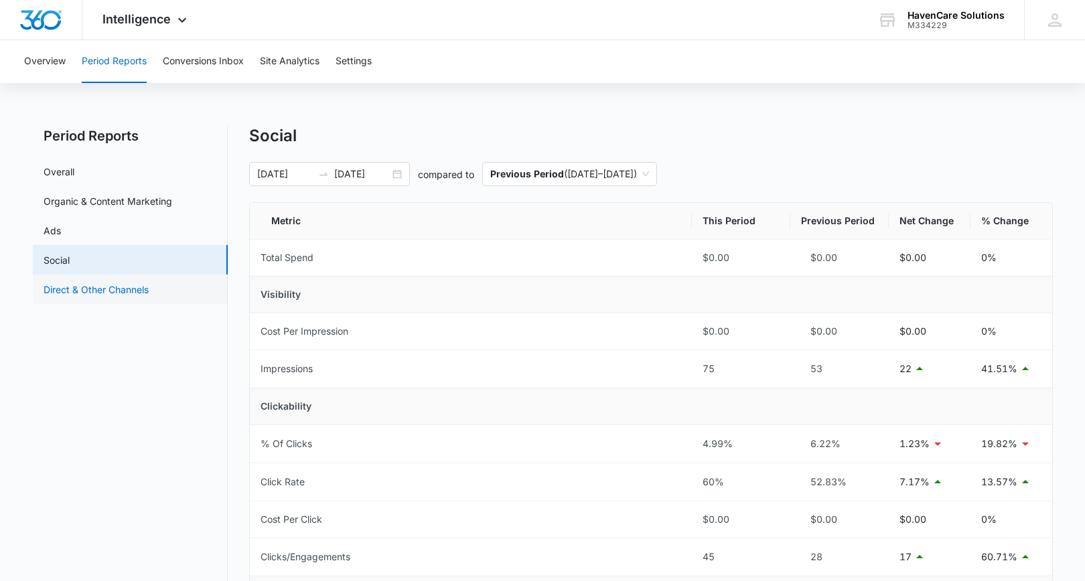
click at [68, 291] on link "Direct & Other Channels" at bounding box center [96, 290] width 105 height 14
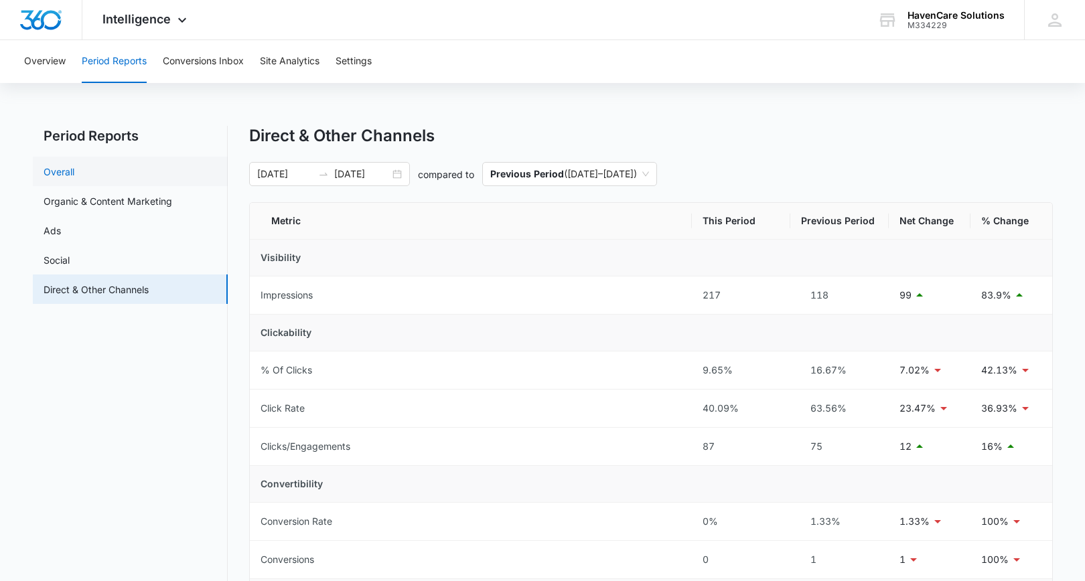
click at [65, 171] on link "Overall" at bounding box center [59, 172] width 31 height 14
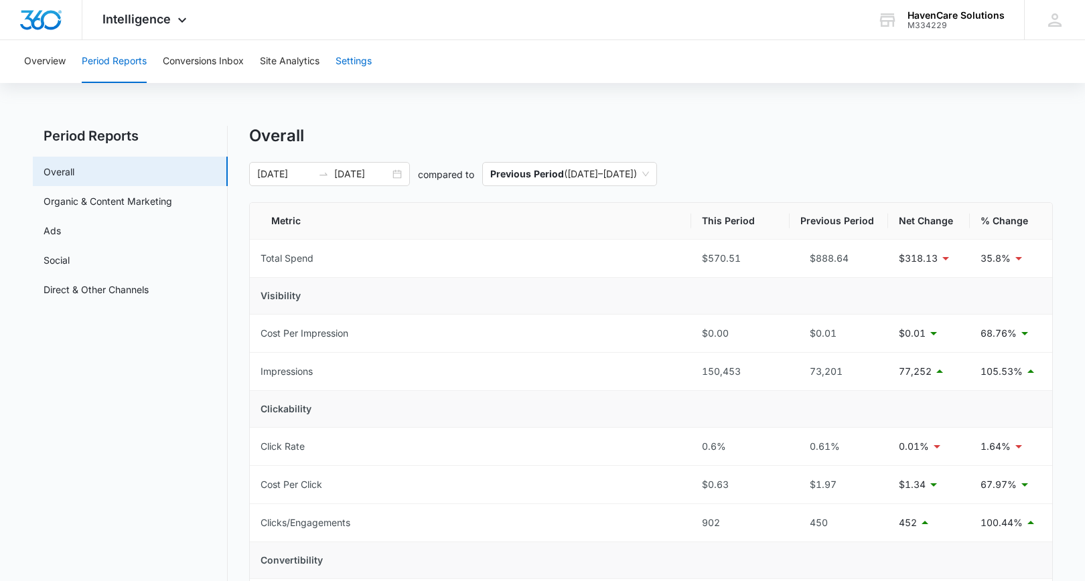
click at [356, 66] on button "Settings" at bounding box center [354, 61] width 36 height 43
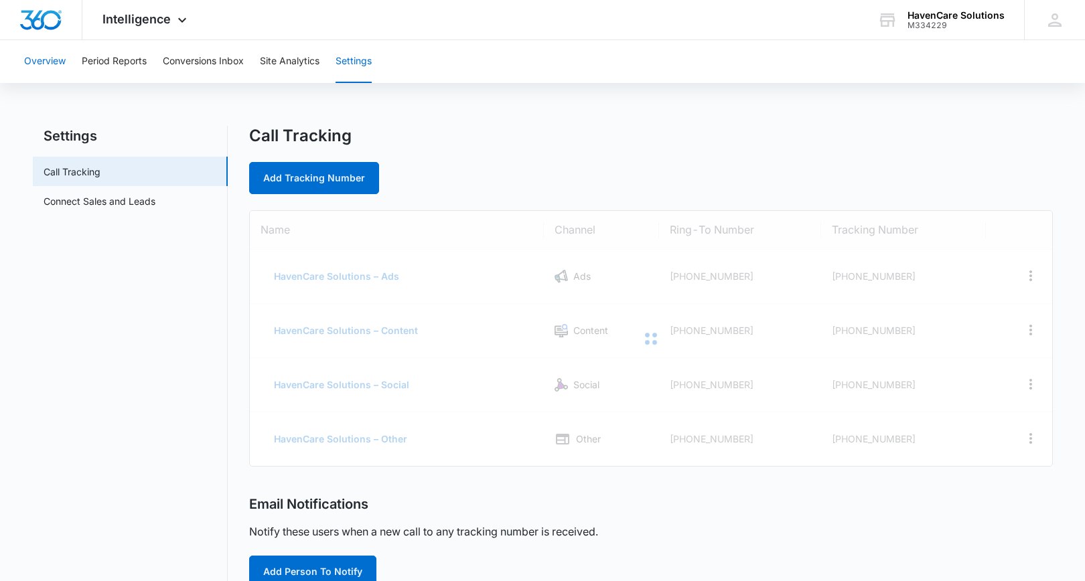
click at [43, 62] on button "Overview" at bounding box center [45, 61] width 42 height 43
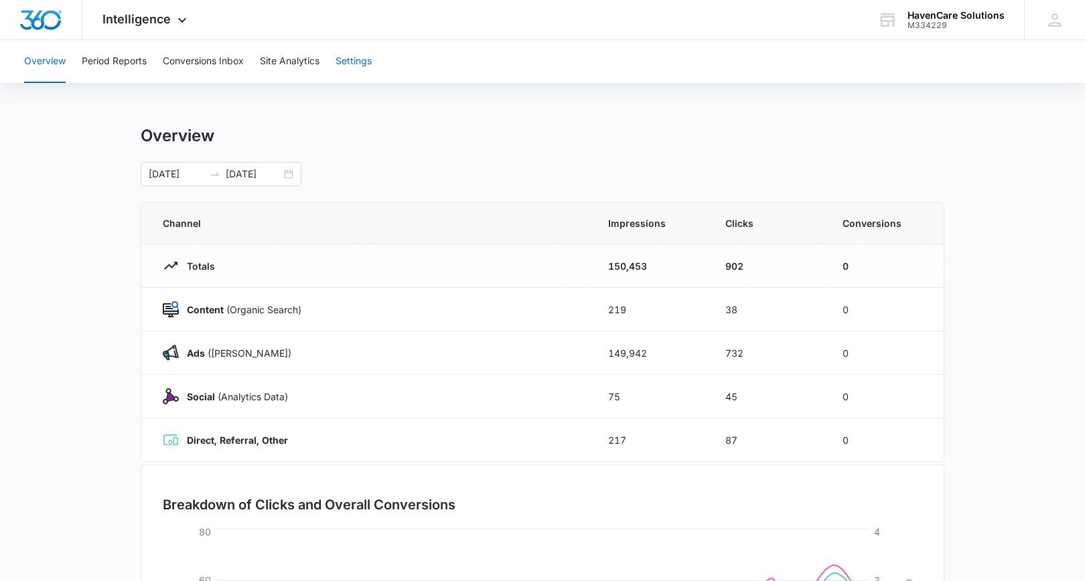
click at [363, 66] on button "Settings" at bounding box center [354, 61] width 36 height 43
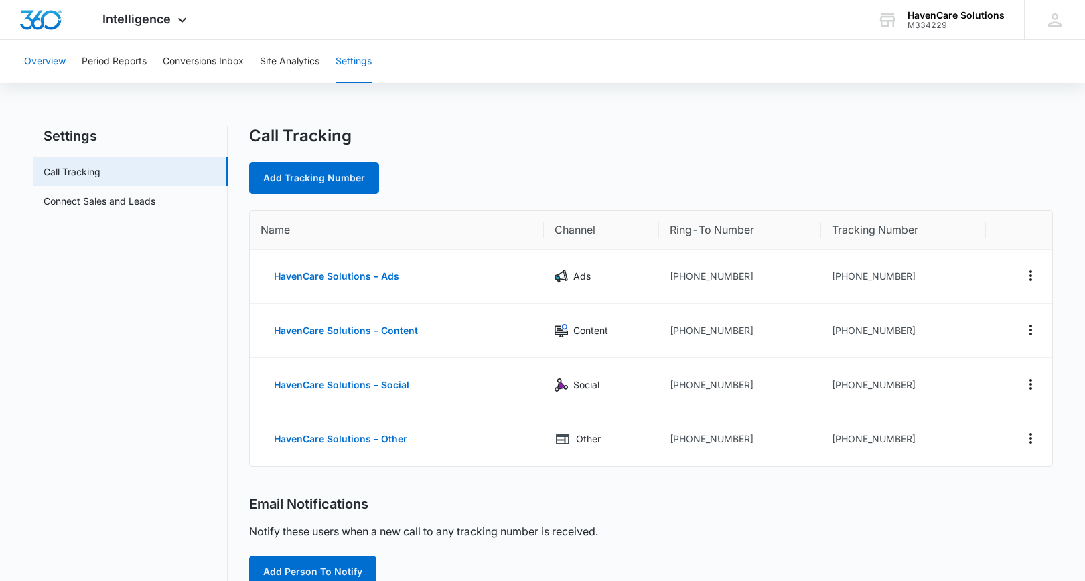
click at [52, 59] on button "Overview" at bounding box center [45, 61] width 42 height 43
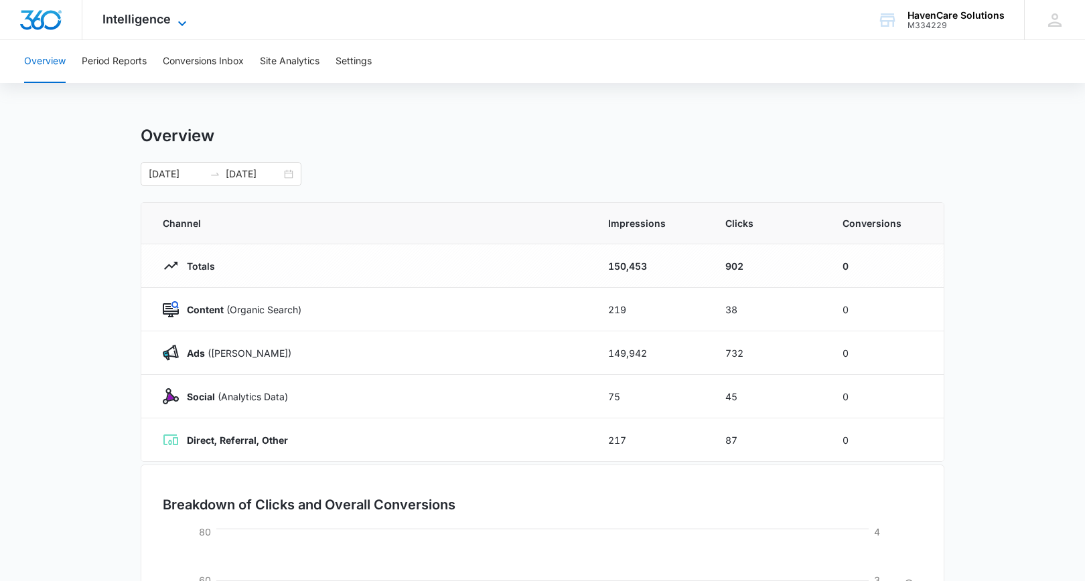
click at [185, 20] on icon at bounding box center [182, 23] width 16 height 16
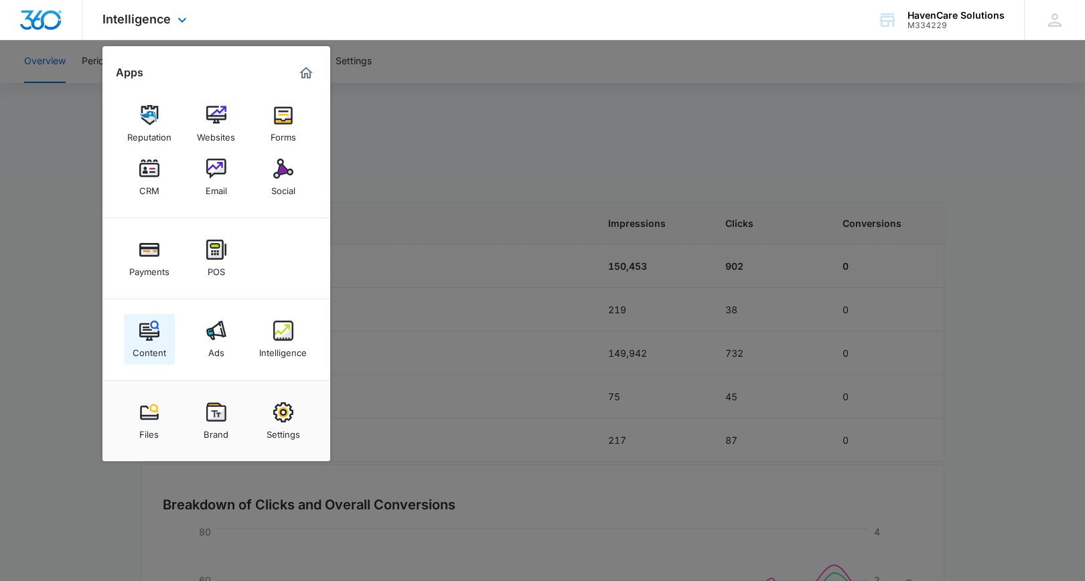
click at [143, 342] on div "Content" at bounding box center [149, 349] width 33 height 17
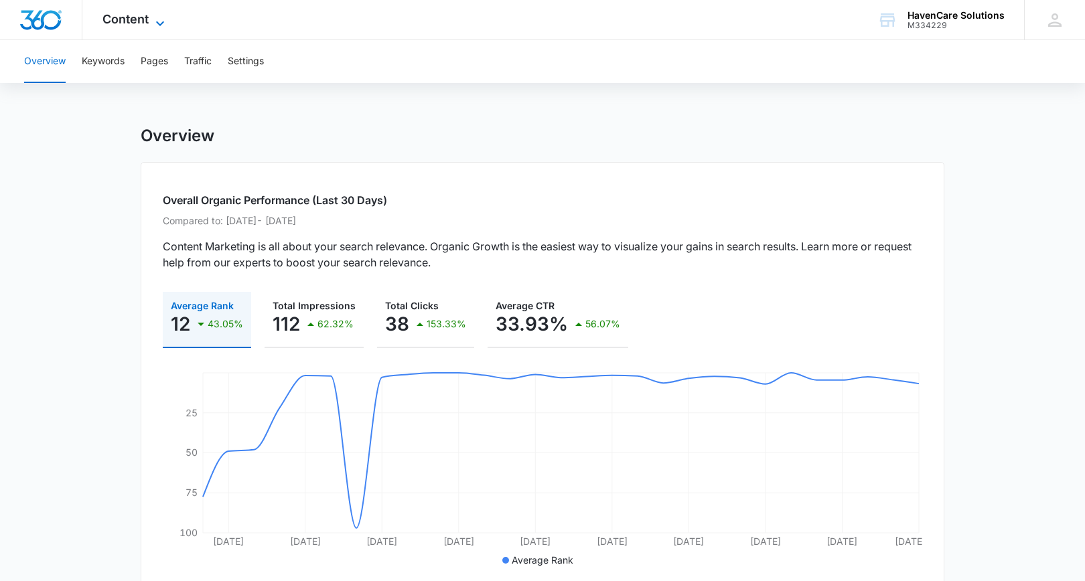
click at [152, 26] on icon at bounding box center [160, 23] width 16 height 16
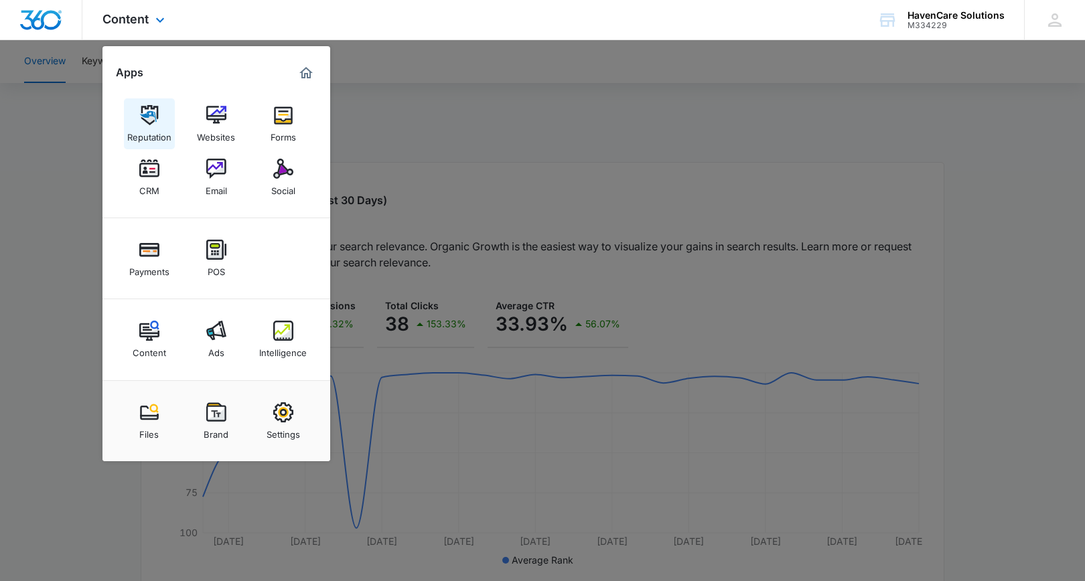
click at [143, 127] on div "Reputation" at bounding box center [149, 133] width 44 height 17
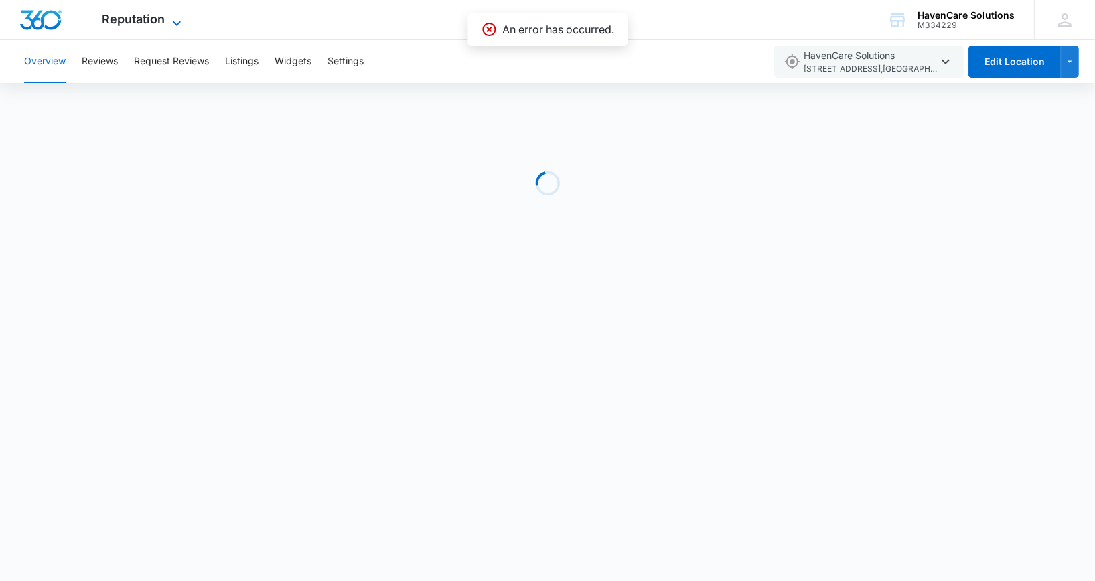
click at [177, 21] on icon at bounding box center [177, 23] width 16 height 16
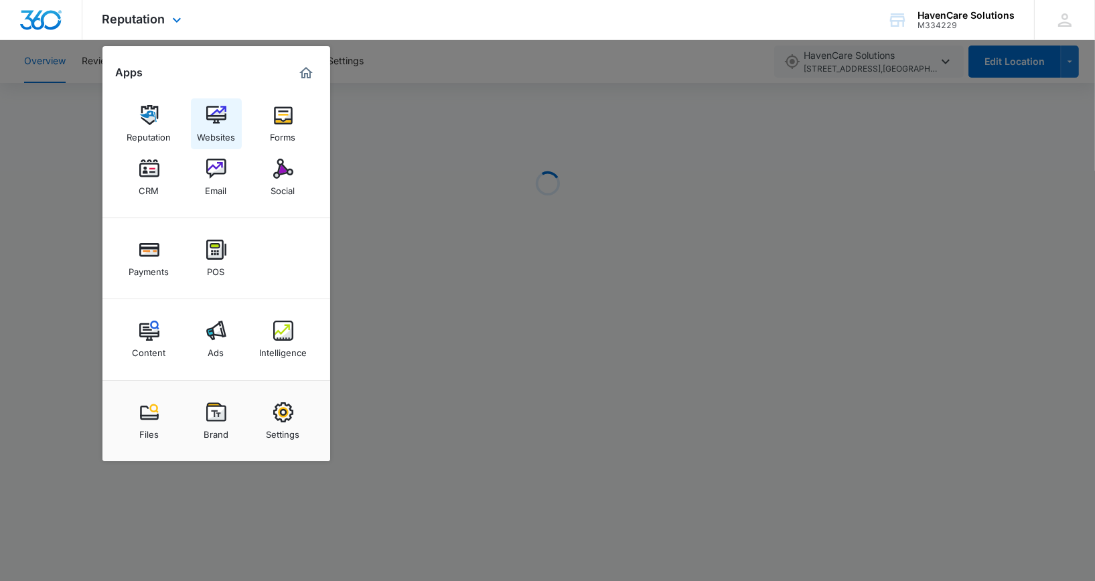
click at [219, 119] on img at bounding box center [216, 115] width 20 height 20
